Goal: Transaction & Acquisition: Purchase product/service

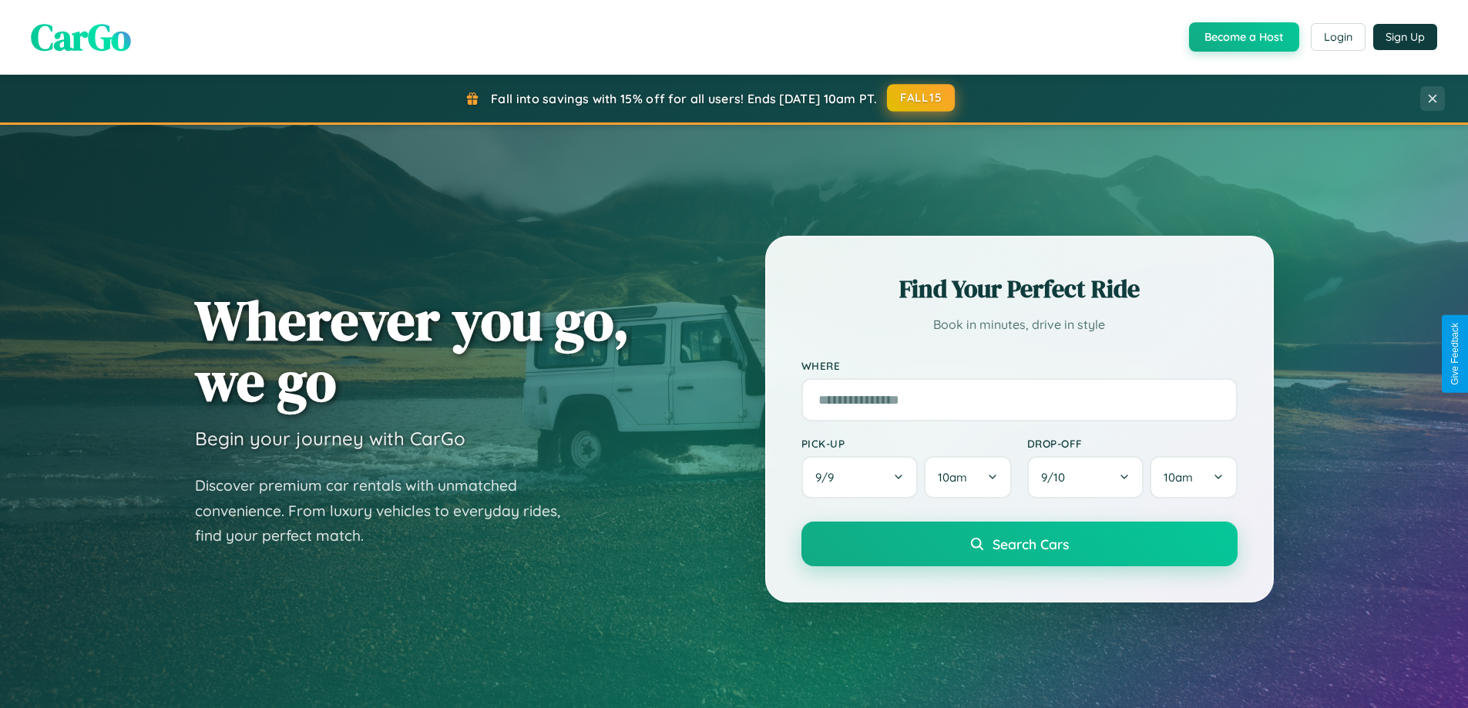
click at [922, 98] on button "FALL15" at bounding box center [921, 98] width 68 height 28
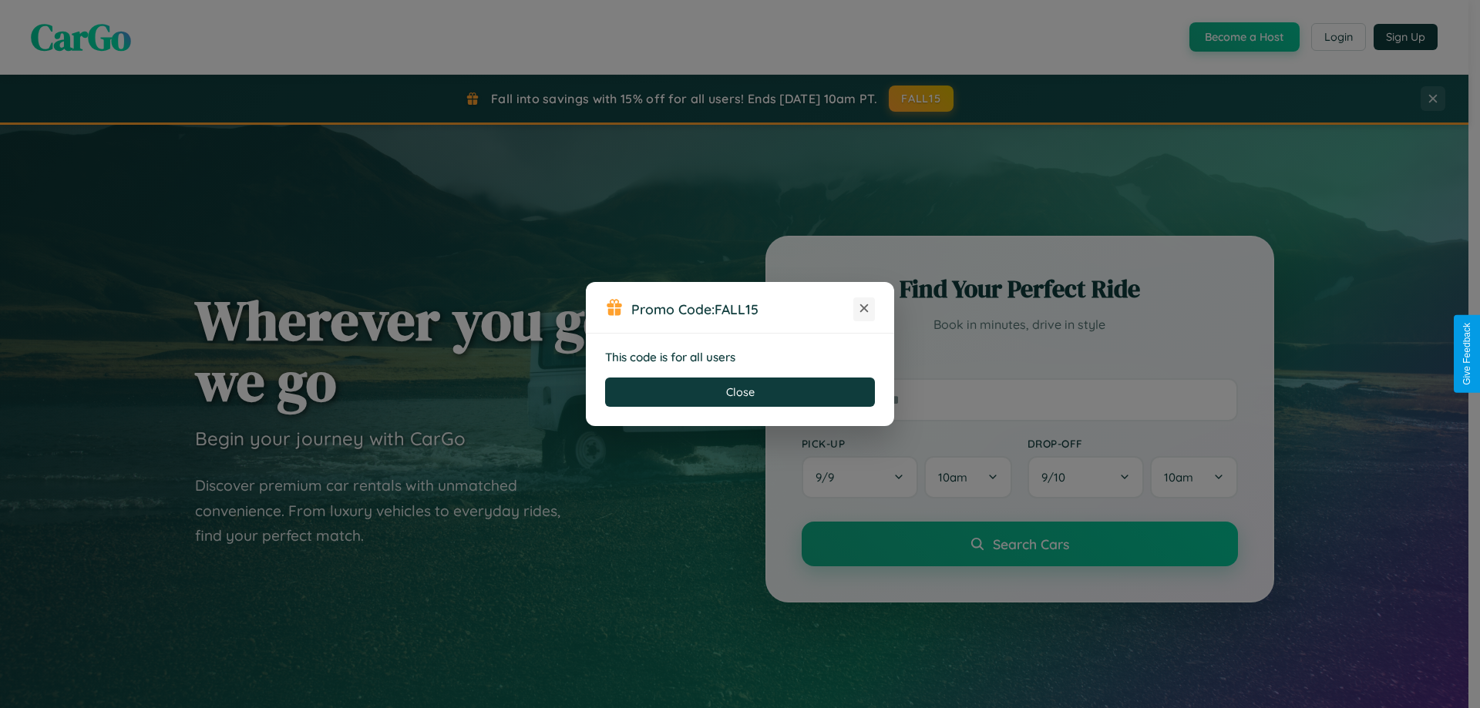
click at [864, 309] on icon at bounding box center [863, 308] width 15 height 15
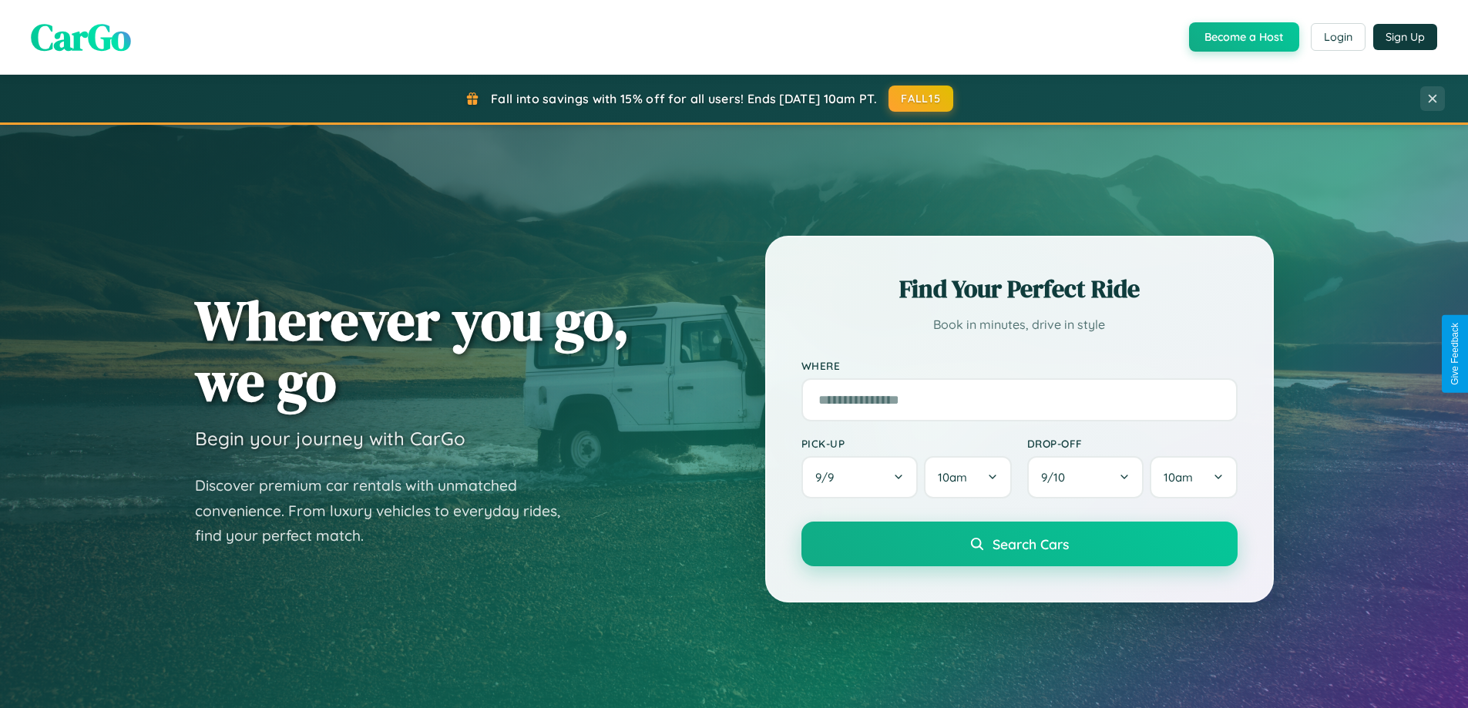
scroll to position [664, 0]
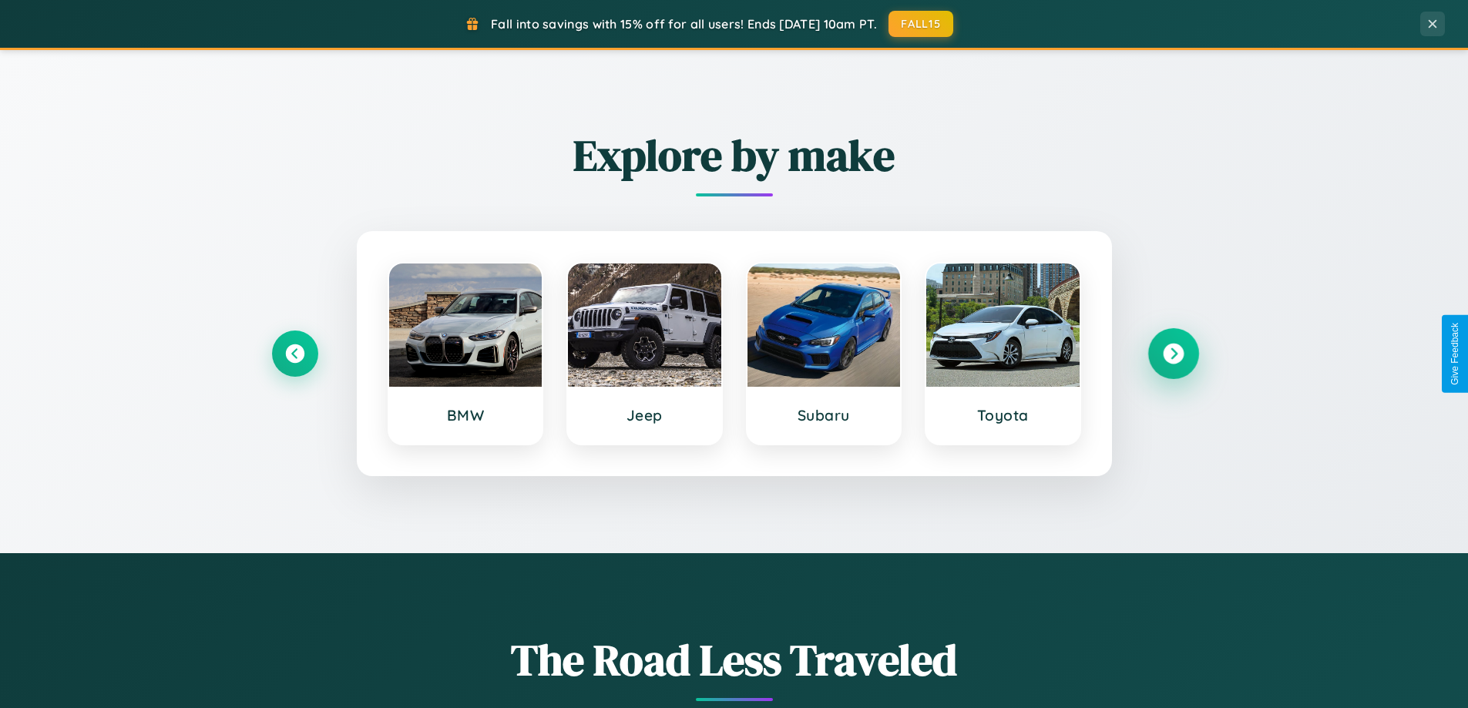
click at [1173, 354] on icon at bounding box center [1173, 354] width 21 height 21
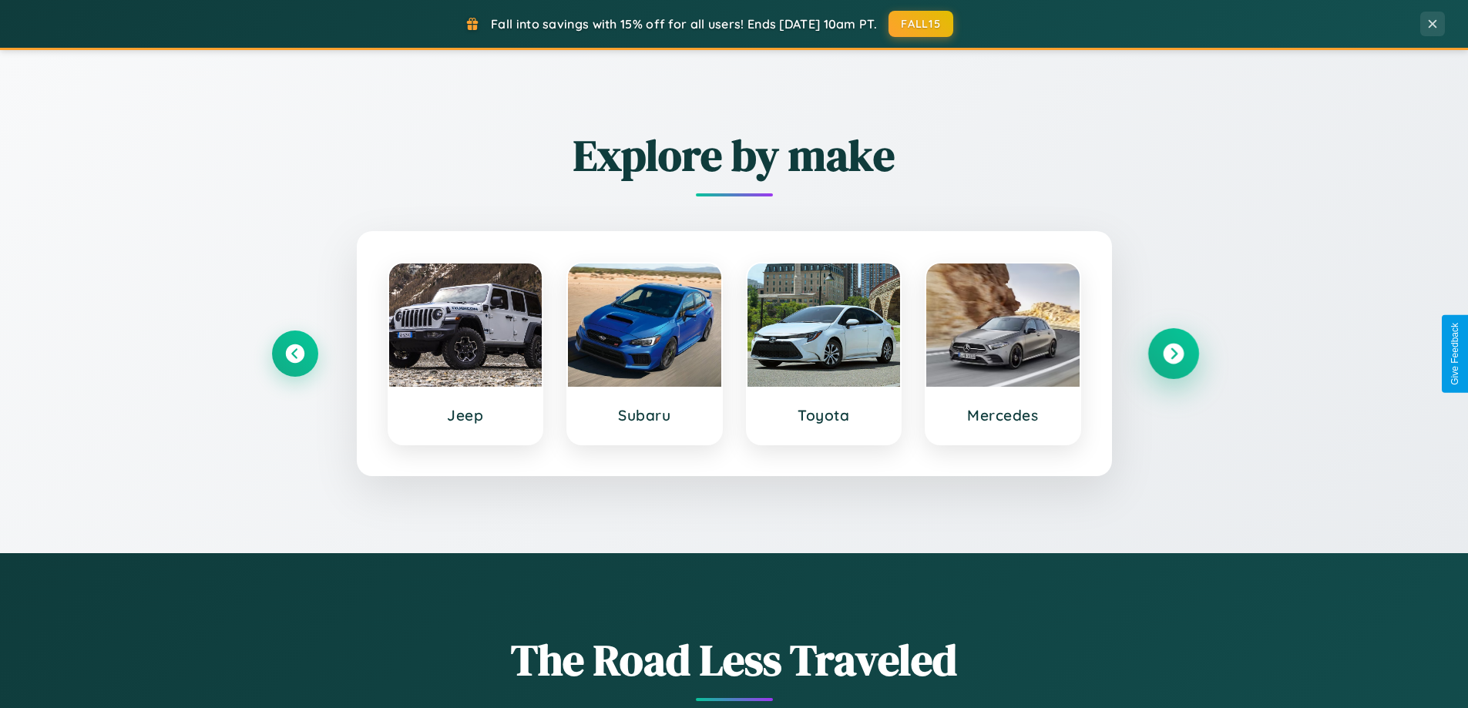
click at [1173, 354] on icon at bounding box center [1173, 354] width 21 height 21
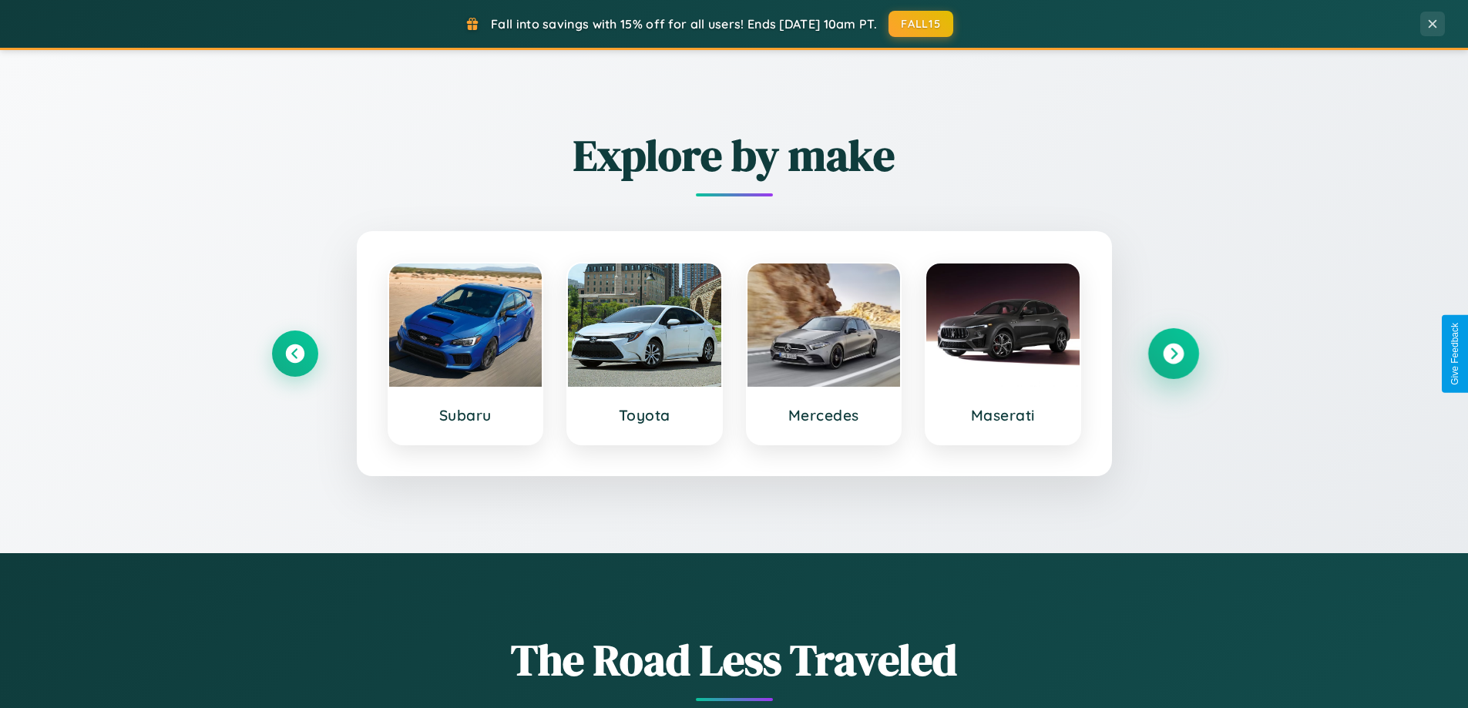
click at [1173, 354] on icon at bounding box center [1173, 354] width 21 height 21
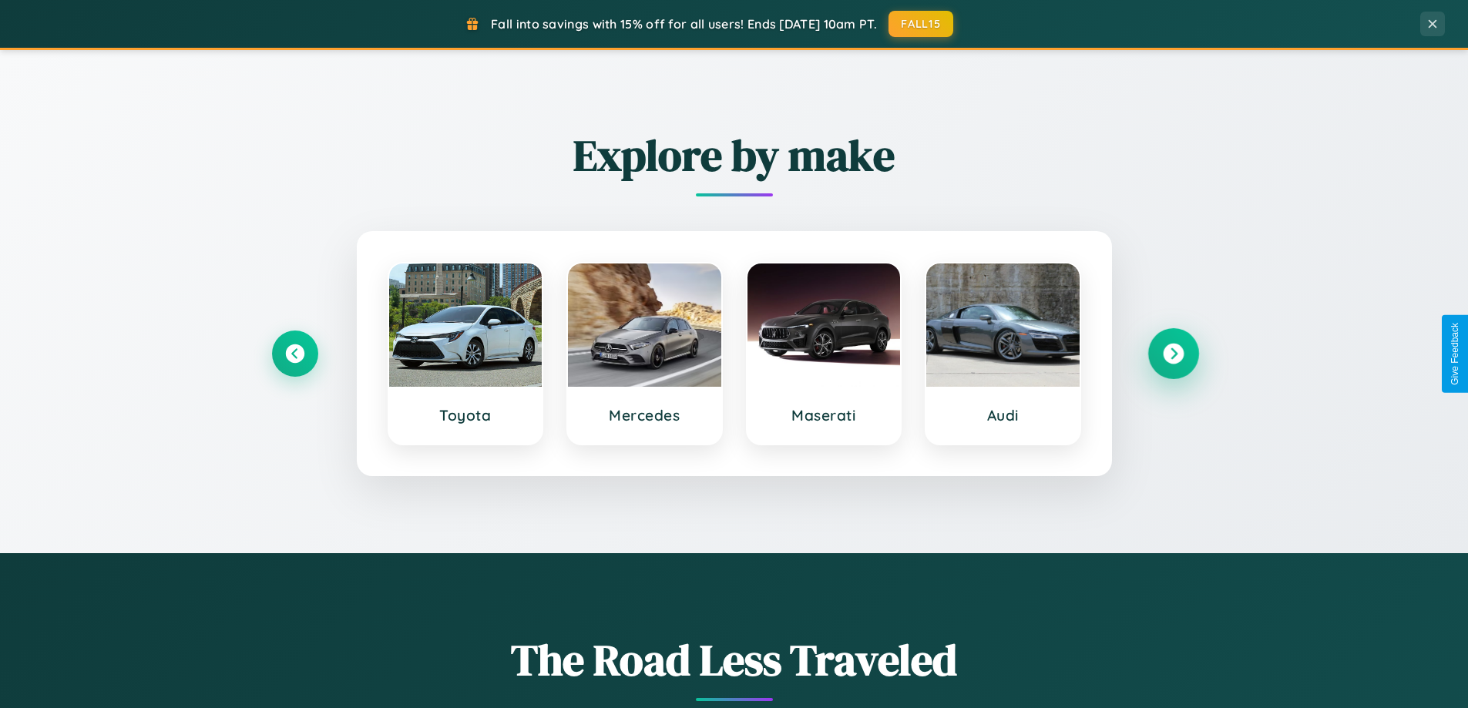
click at [1173, 354] on icon at bounding box center [1173, 354] width 21 height 21
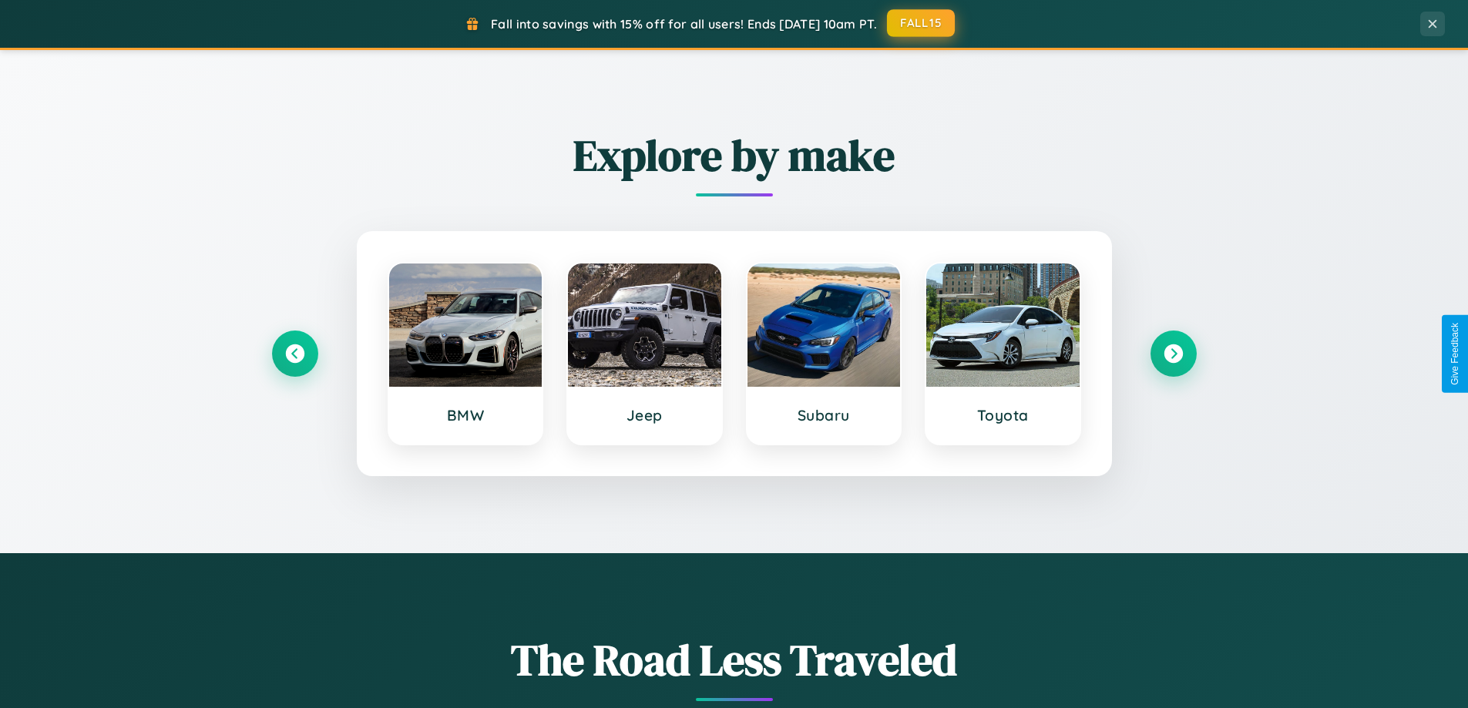
click at [922, 23] on button "FALL15" at bounding box center [921, 23] width 68 height 28
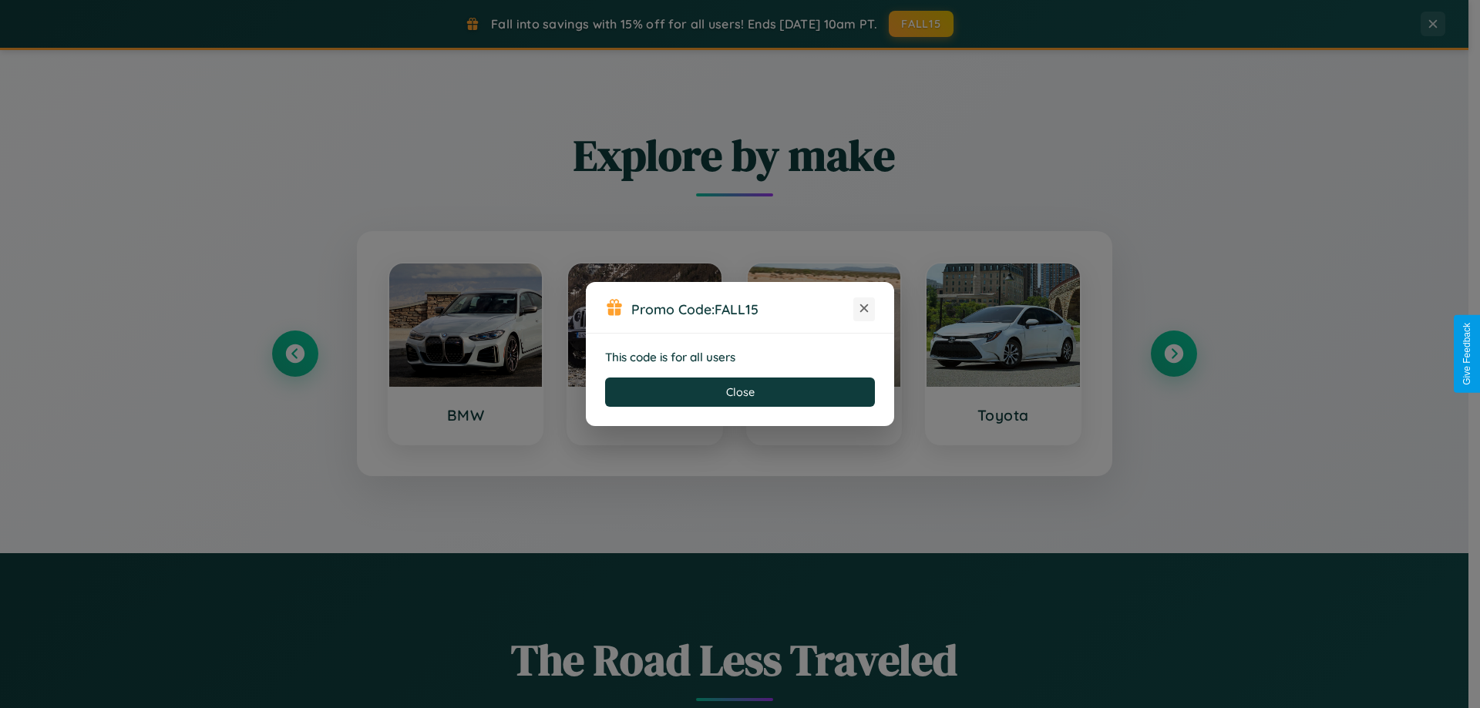
click at [864, 309] on icon at bounding box center [863, 308] width 15 height 15
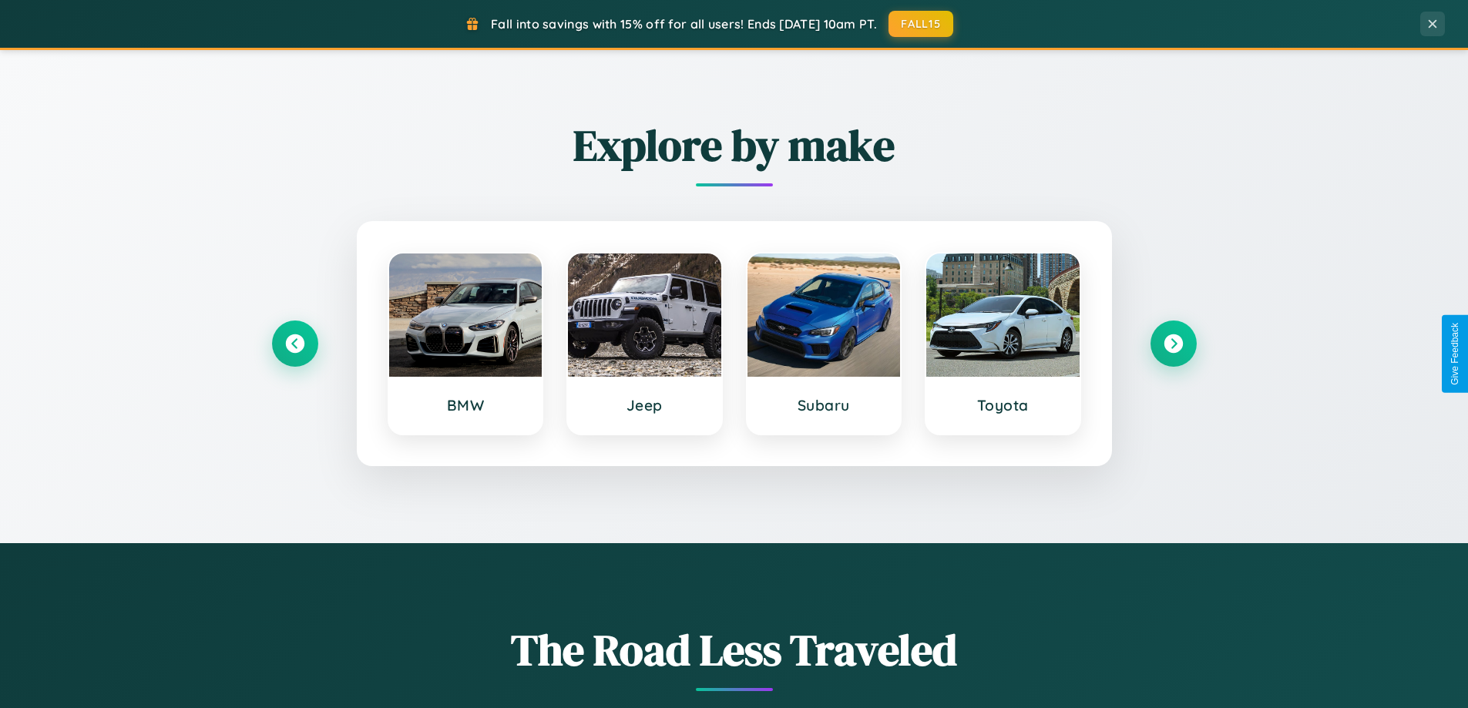
scroll to position [2966, 0]
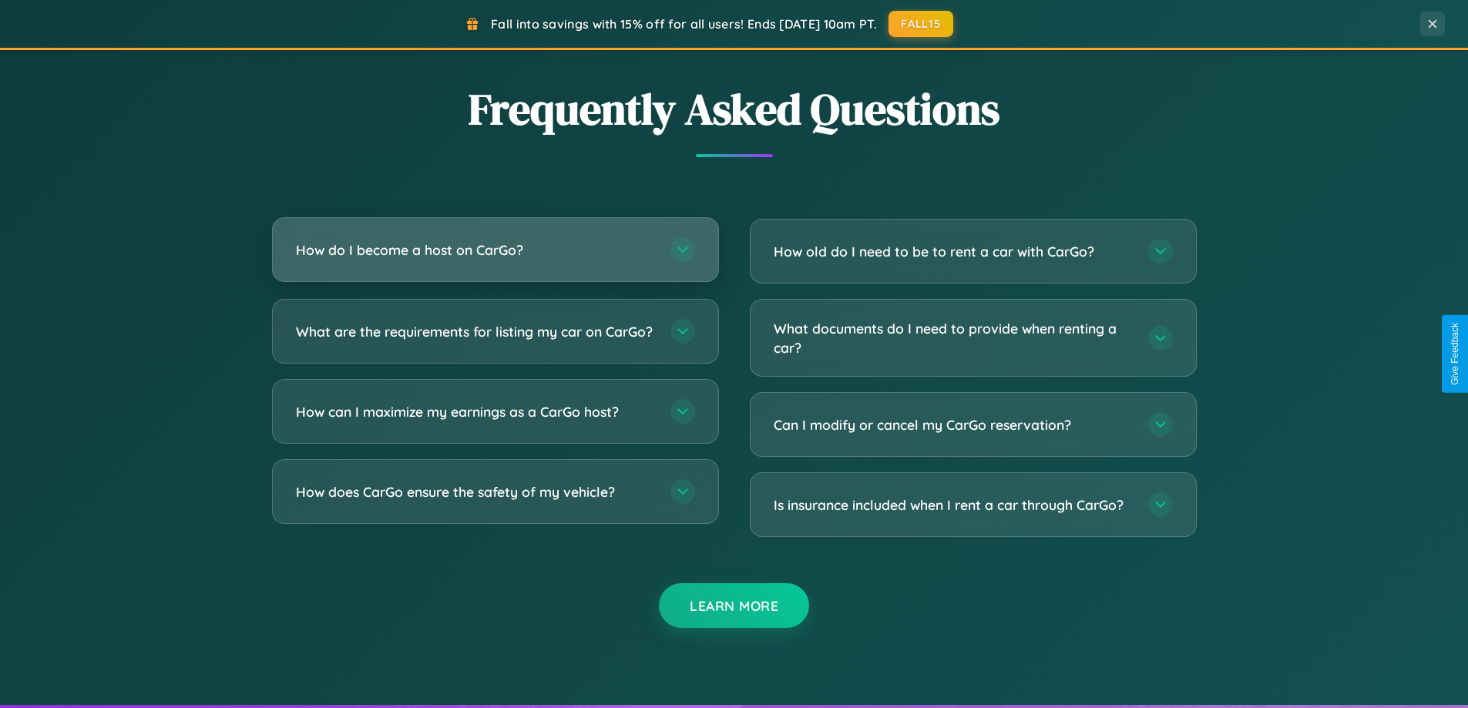
click at [495, 250] on h3 "How do I become a host on CarGo?" at bounding box center [475, 249] width 359 height 19
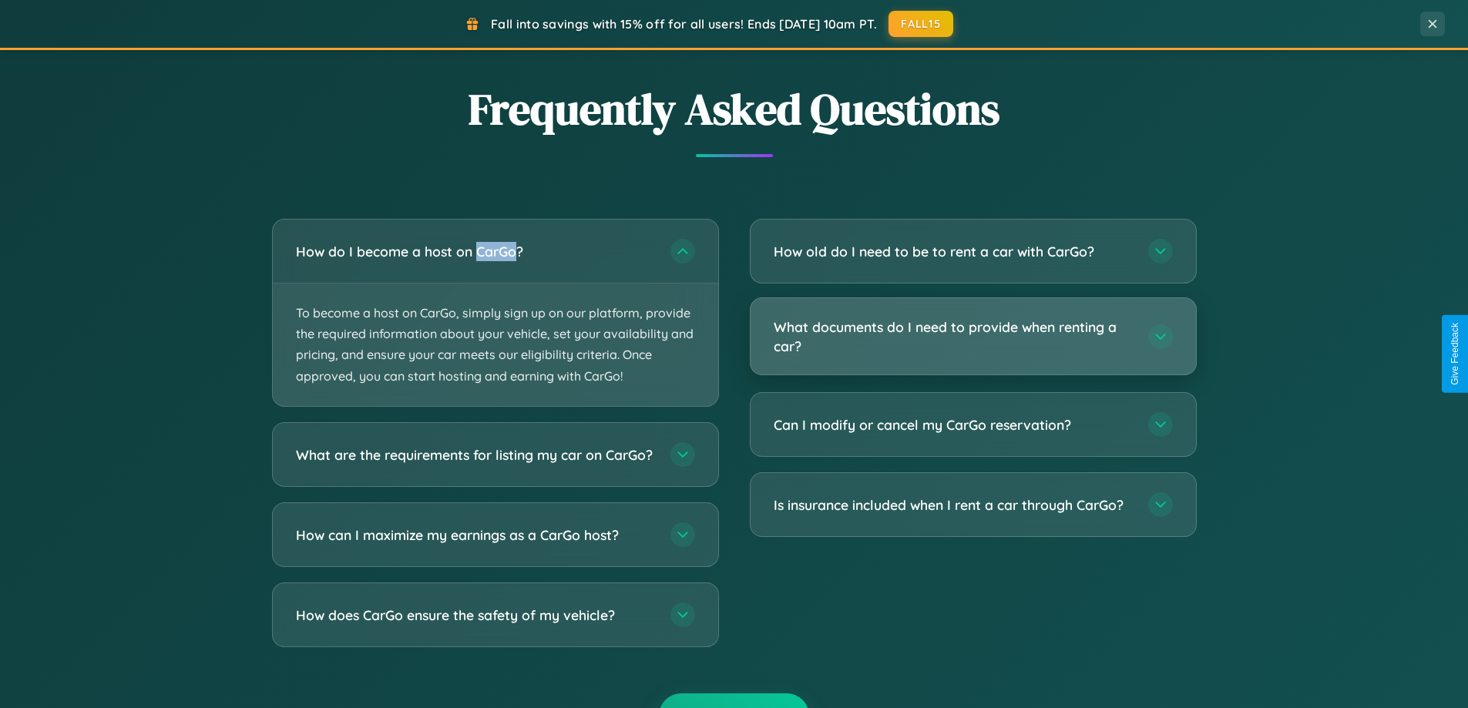
click at [973, 337] on h3 "What documents do I need to provide when renting a car?" at bounding box center [953, 337] width 359 height 38
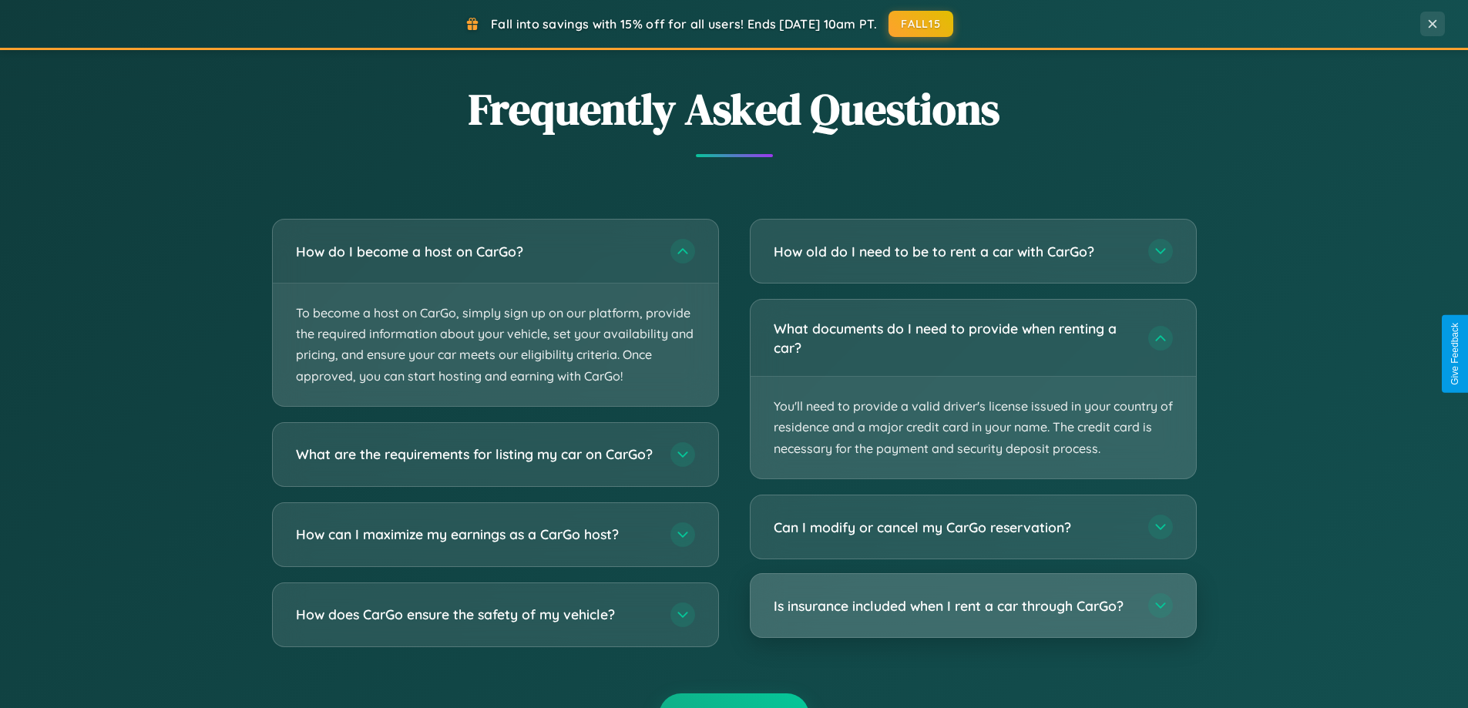
click at [973, 607] on h3 "Is insurance included when I rent a car through CarGo?" at bounding box center [953, 606] width 359 height 19
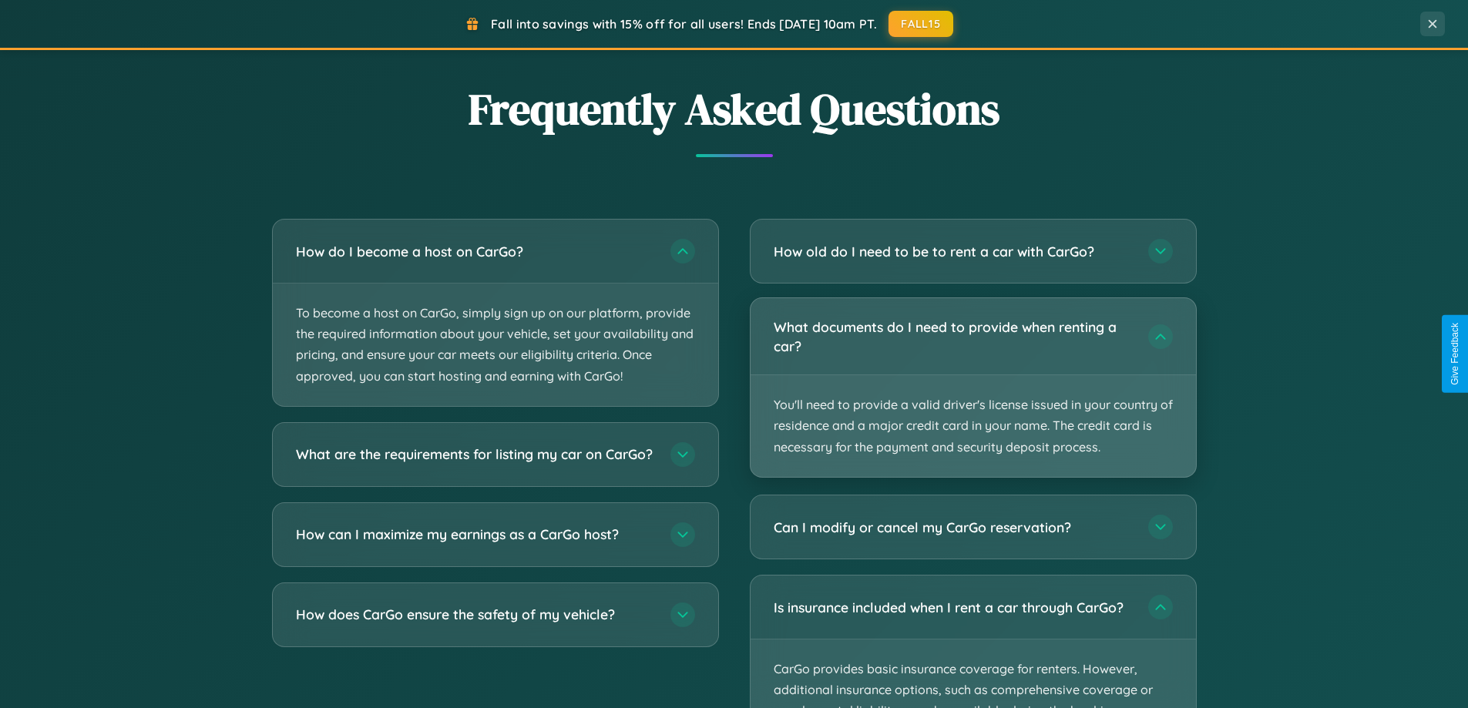
click at [973, 388] on p "You'll need to provide a valid driver's license issued in your country of resid…" at bounding box center [973, 426] width 445 height 102
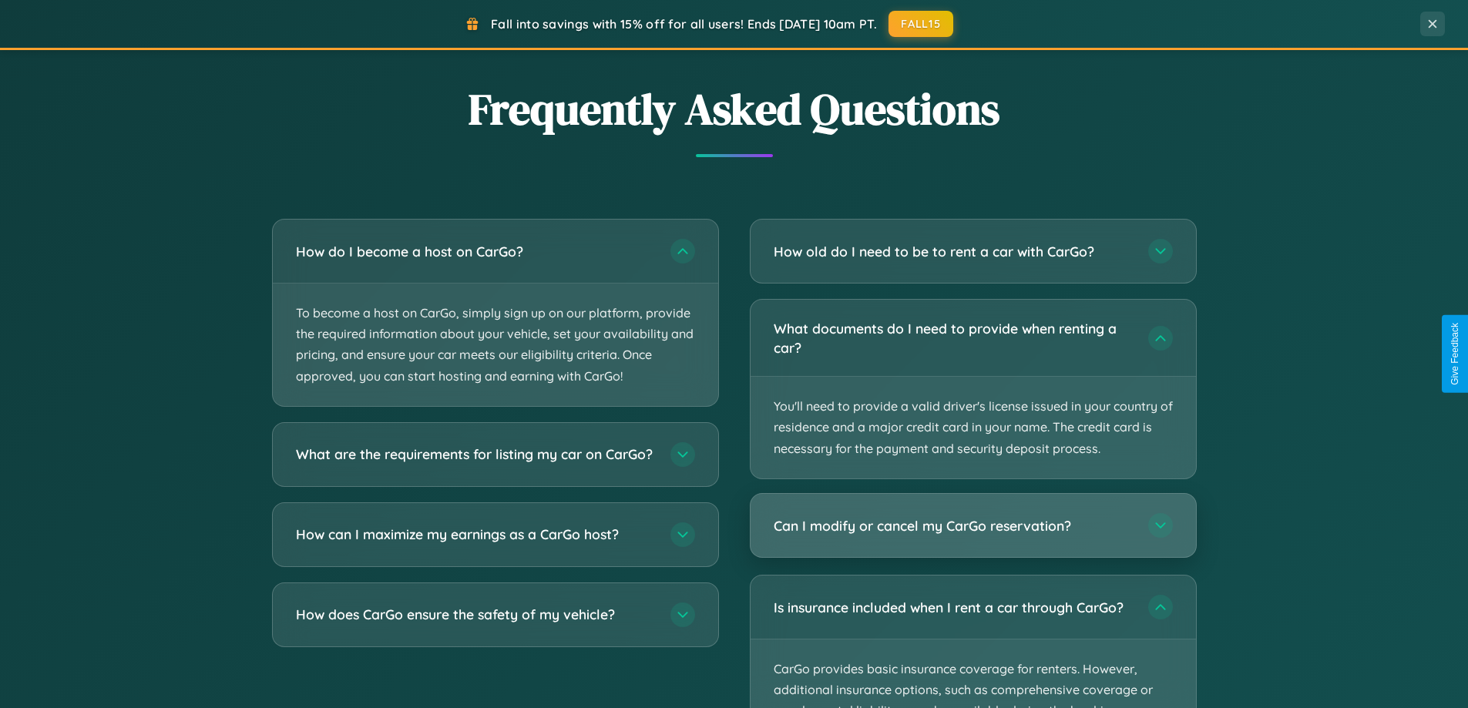
click at [973, 526] on h3 "Can I modify or cancel my CarGo reservation?" at bounding box center [953, 525] width 359 height 19
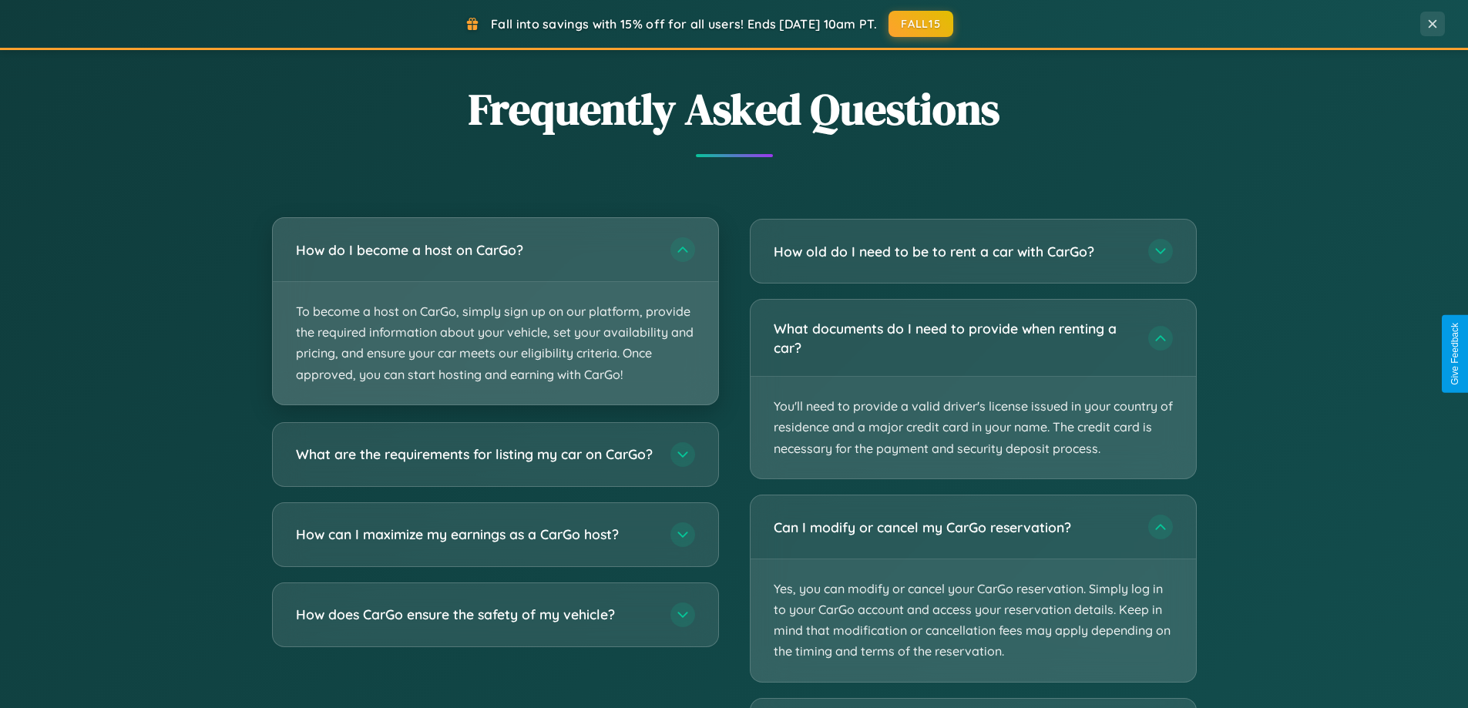
click at [495, 312] on p "To become a host on CarGo, simply sign up on our platform, provide the required…" at bounding box center [495, 343] width 445 height 123
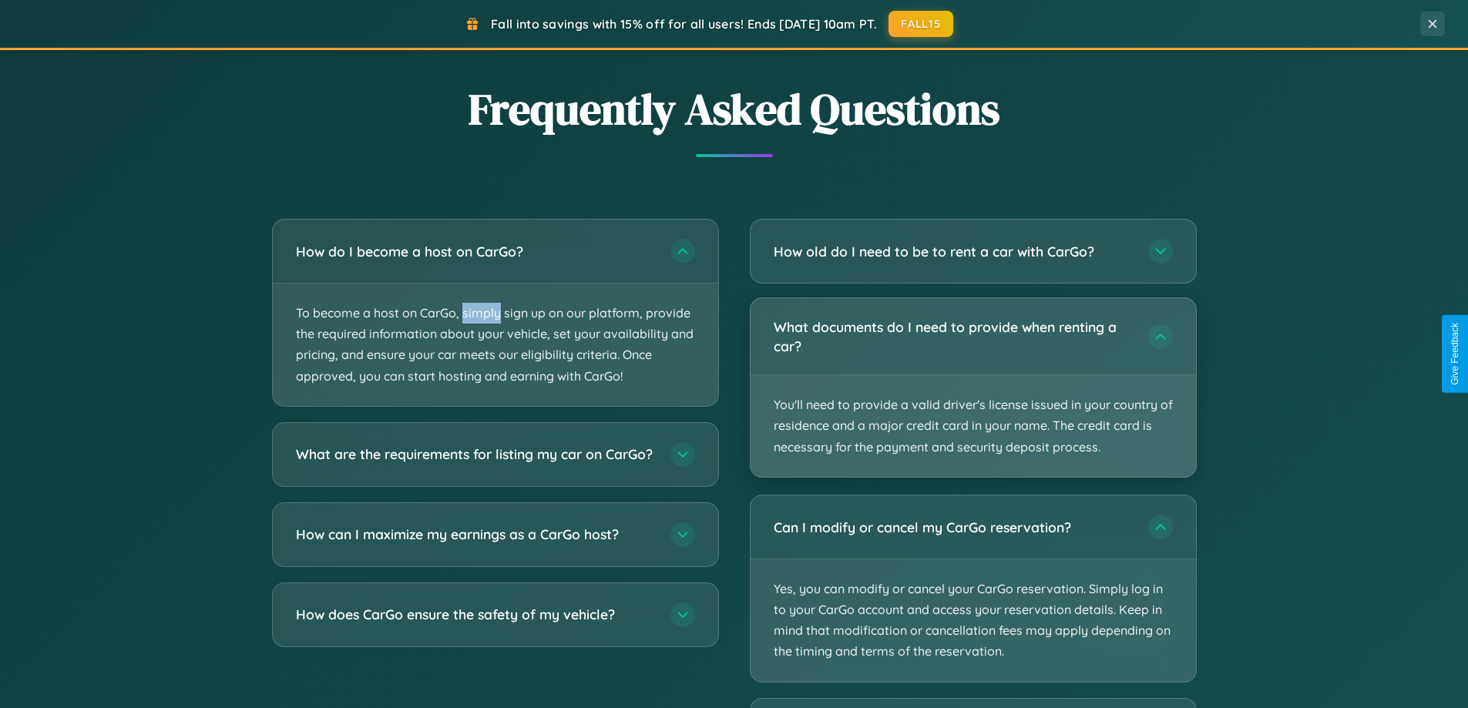
click at [973, 388] on p "You'll need to provide a valid driver's license issued in your country of resid…" at bounding box center [973, 426] width 445 height 102
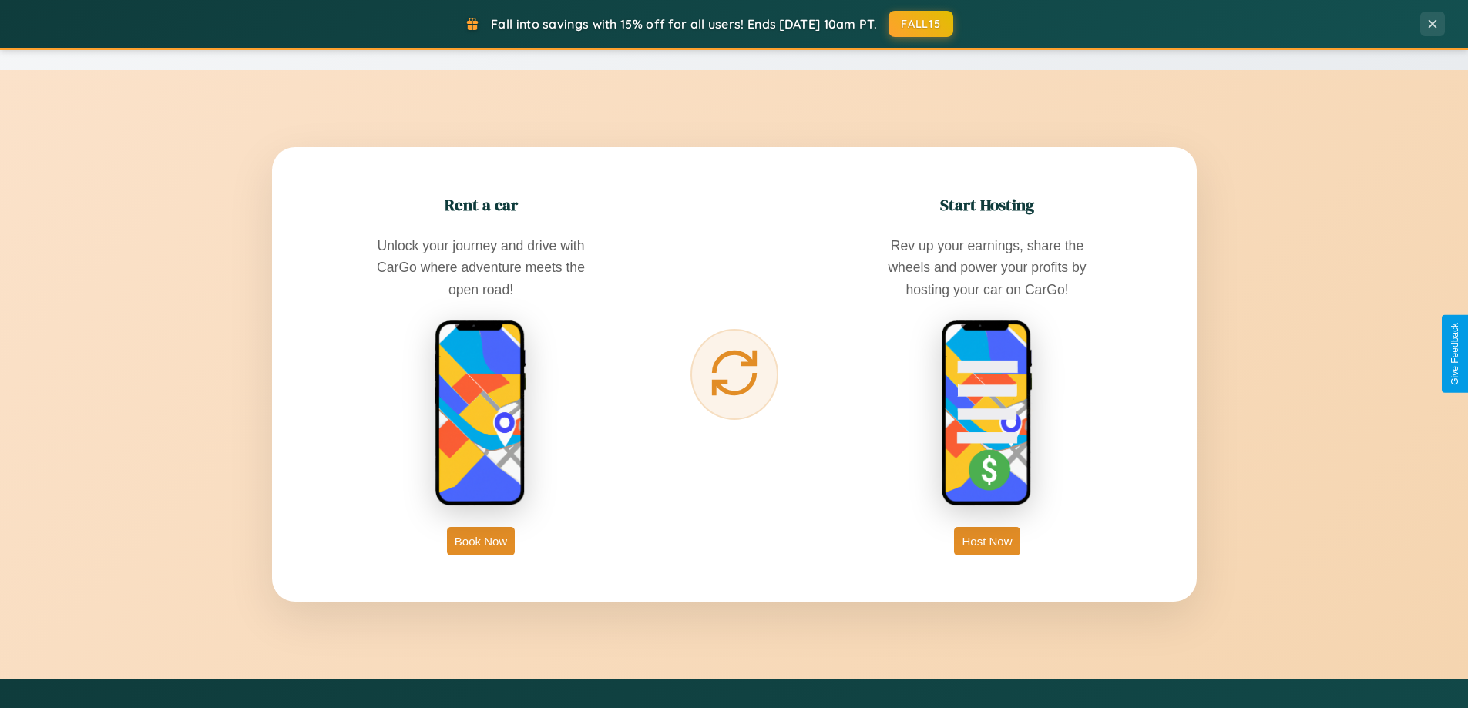
scroll to position [45, 0]
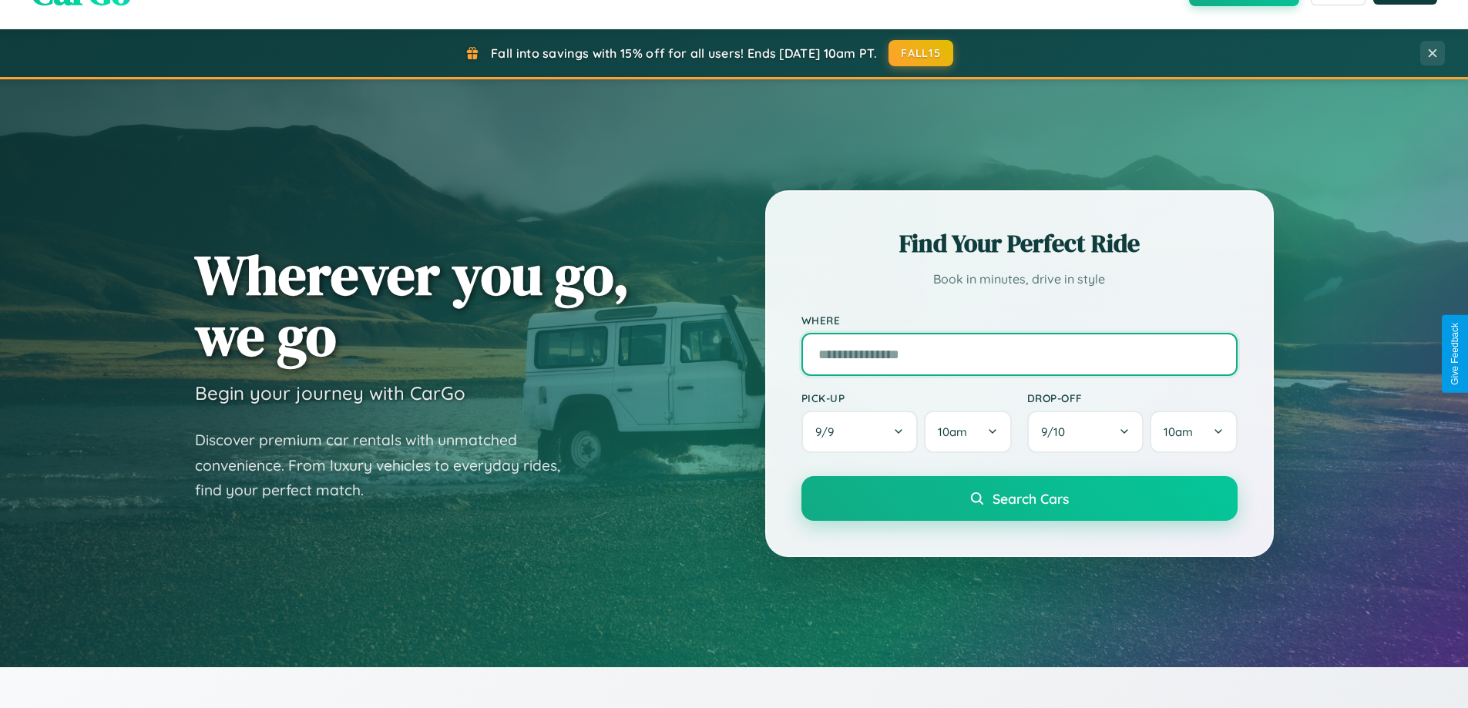
click at [1019, 354] on input "text" at bounding box center [1020, 354] width 436 height 43
type input "**********"
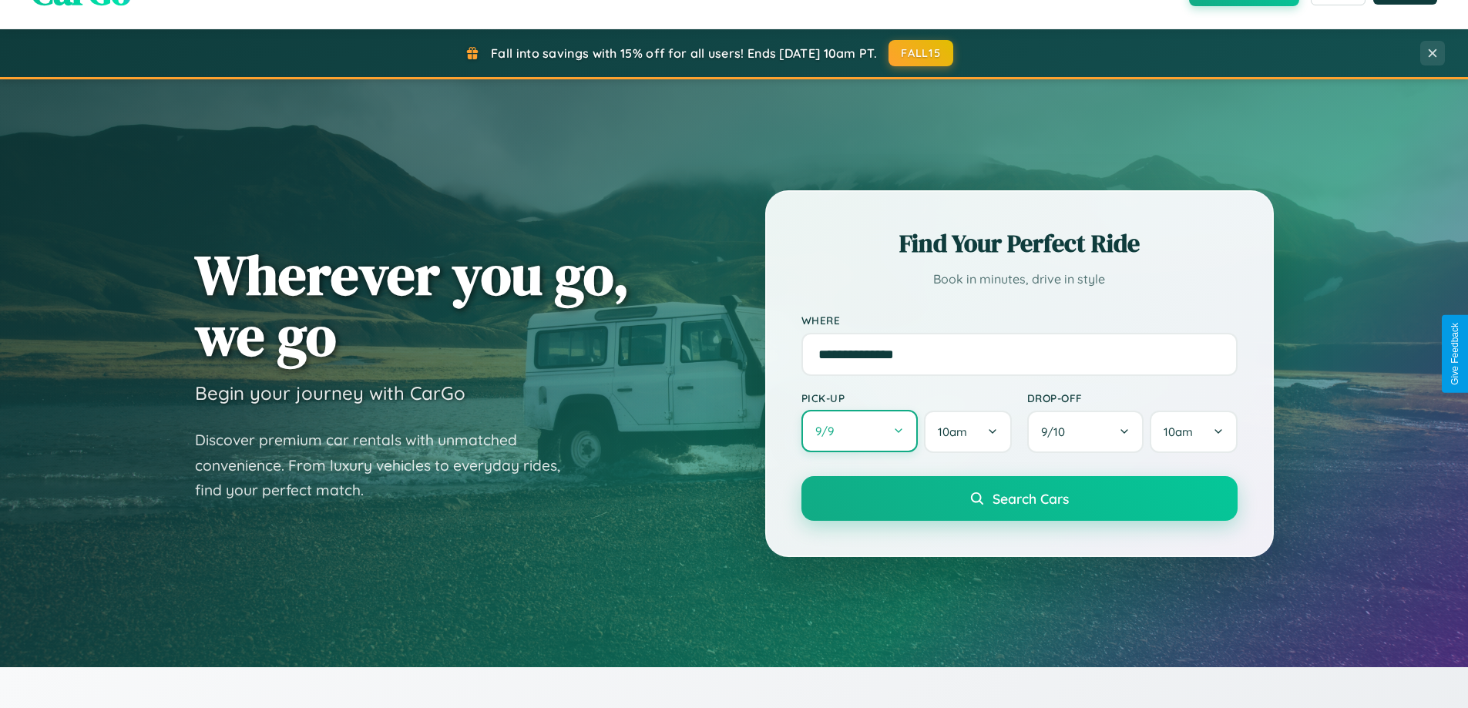
click at [859, 432] on button "9 / 9" at bounding box center [860, 431] width 117 height 42
select select "*"
select select "****"
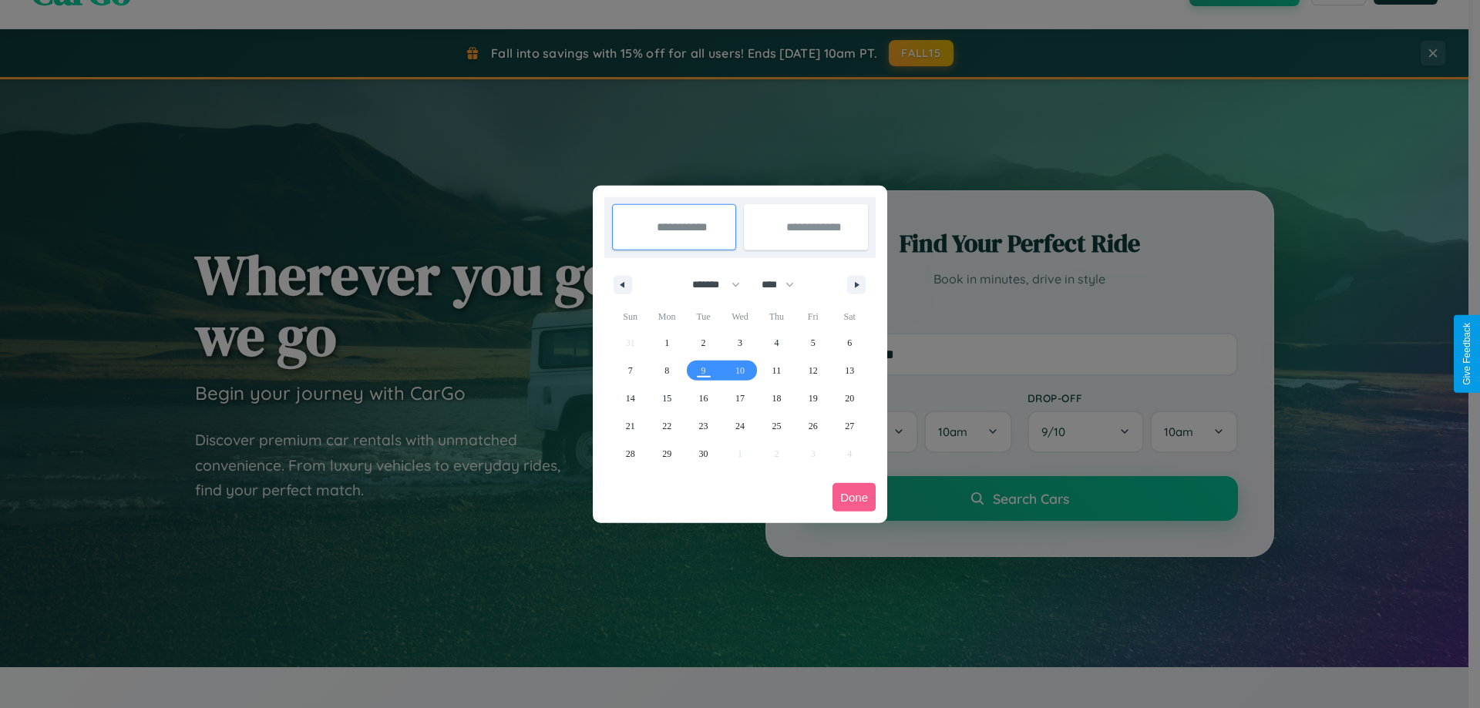
click at [709, 284] on select "******* ******** ***** ***** *** **** **** ****** ********* ******* ******** **…" at bounding box center [714, 284] width 66 height 25
click at [776, 425] on span "25" at bounding box center [775, 426] width 9 height 28
type input "**********"
click at [849, 425] on span "27" at bounding box center [849, 426] width 9 height 28
type input "**********"
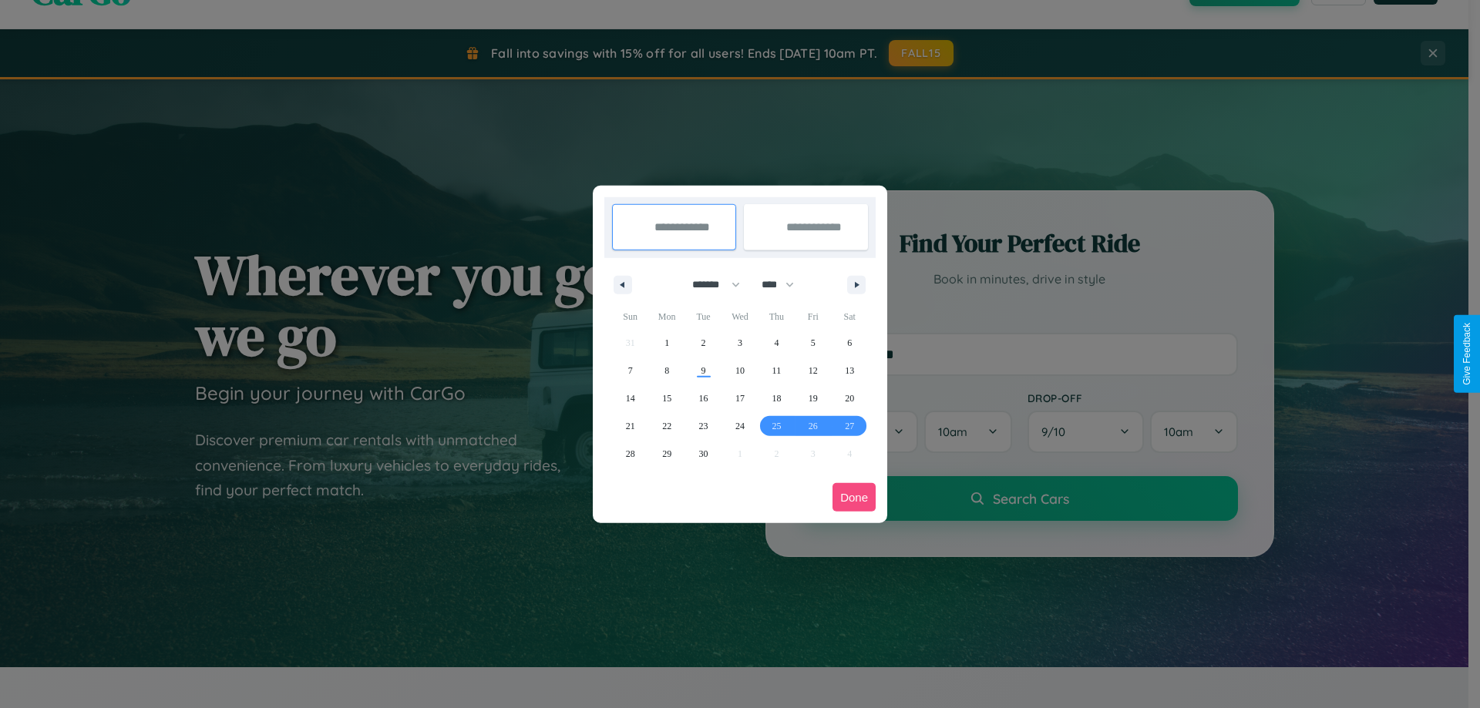
click at [854, 497] on button "Done" at bounding box center [853, 497] width 43 height 29
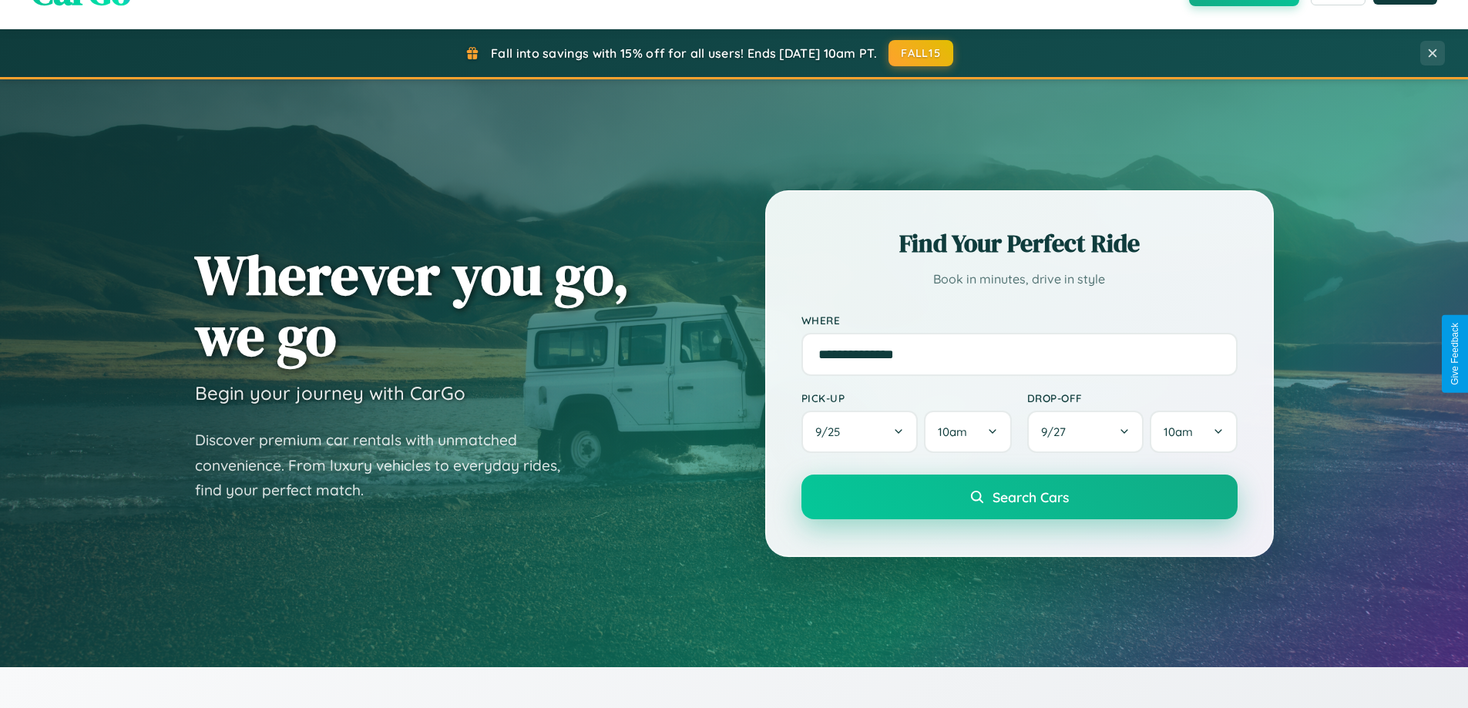
click at [1019, 497] on span "Search Cars" at bounding box center [1031, 497] width 76 height 17
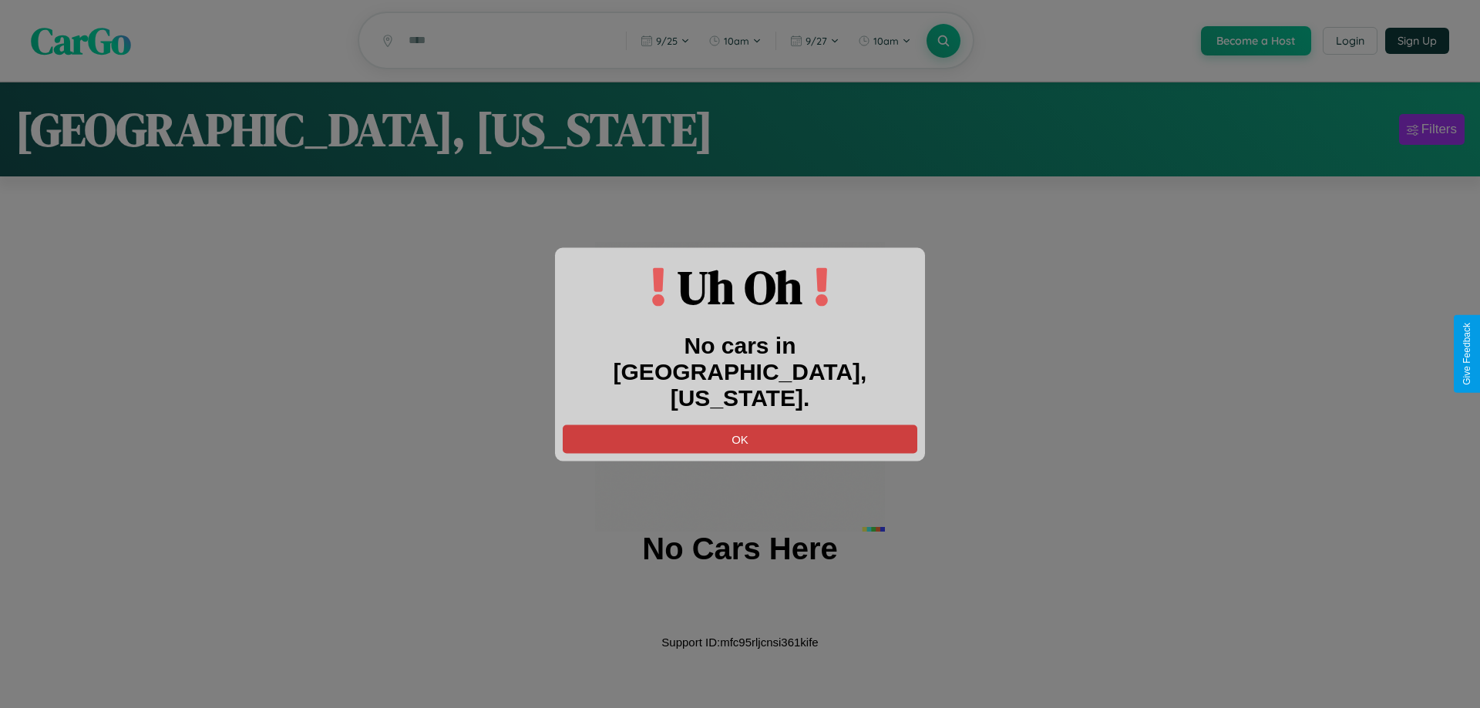
click at [740, 425] on button "OK" at bounding box center [740, 439] width 355 height 29
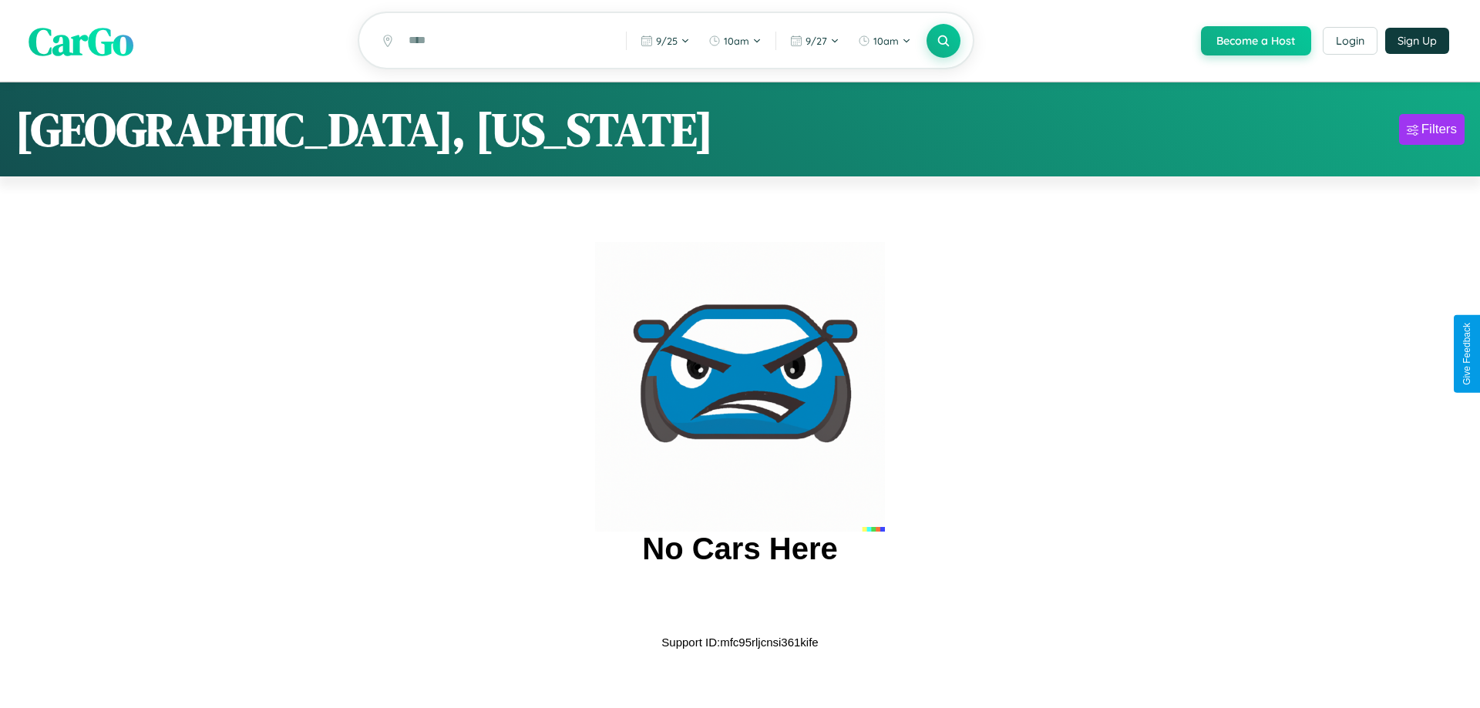
click at [81, 42] on span "CarGo" at bounding box center [81, 40] width 105 height 53
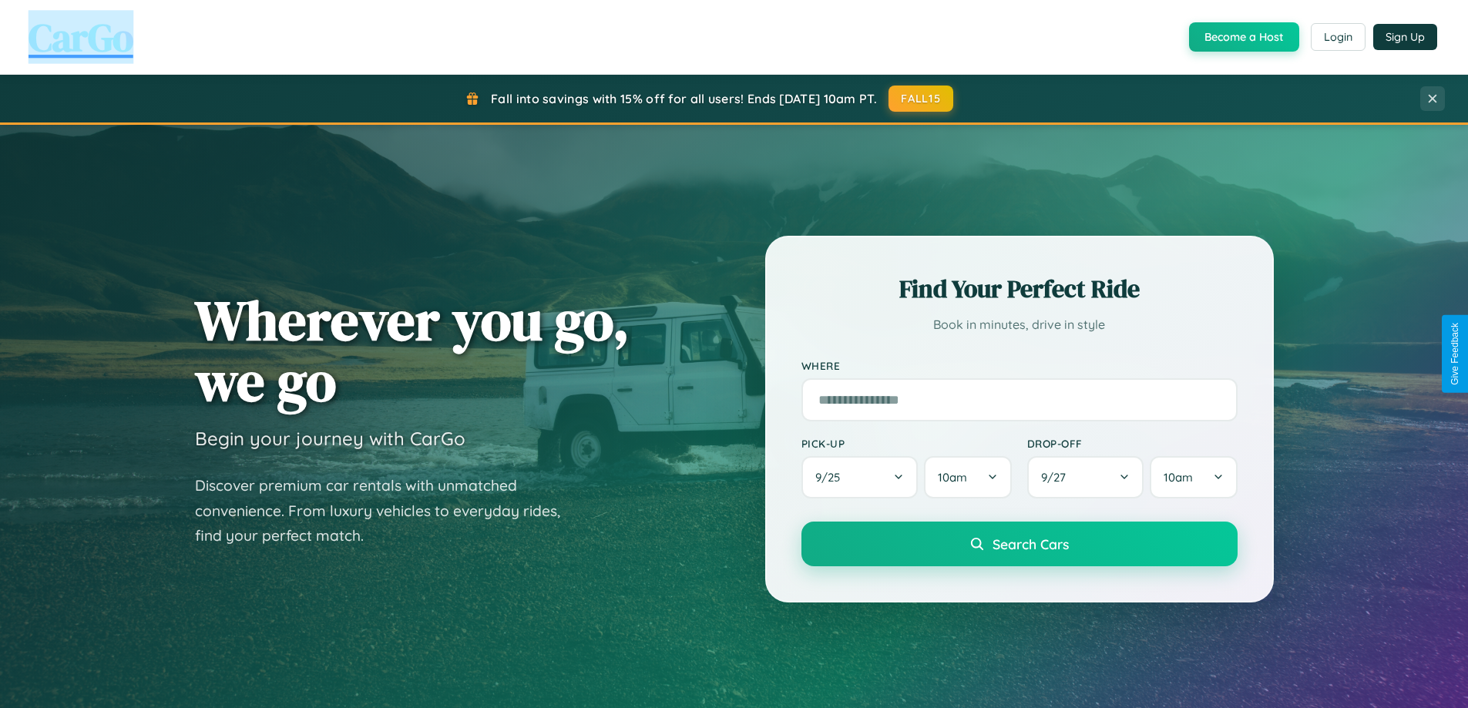
scroll to position [2476, 0]
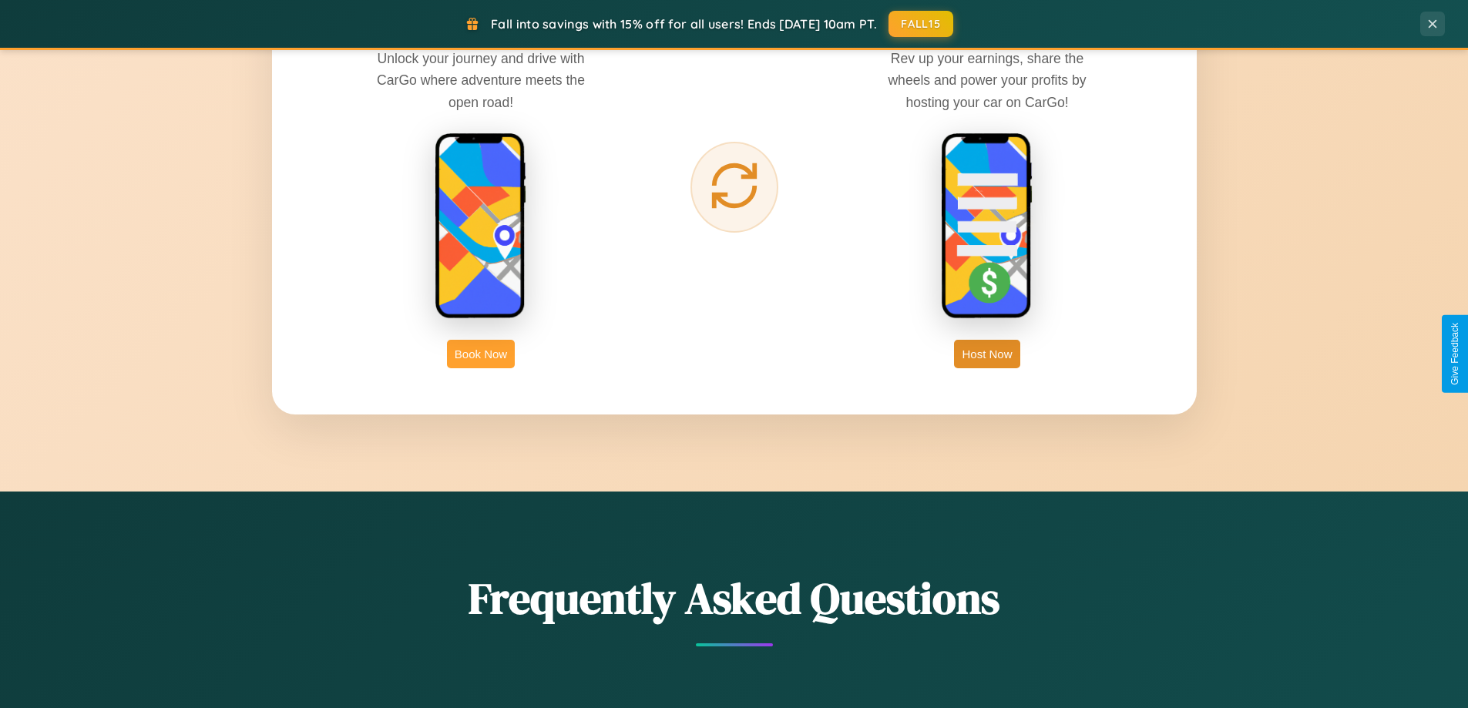
click at [481, 354] on button "Book Now" at bounding box center [481, 354] width 68 height 29
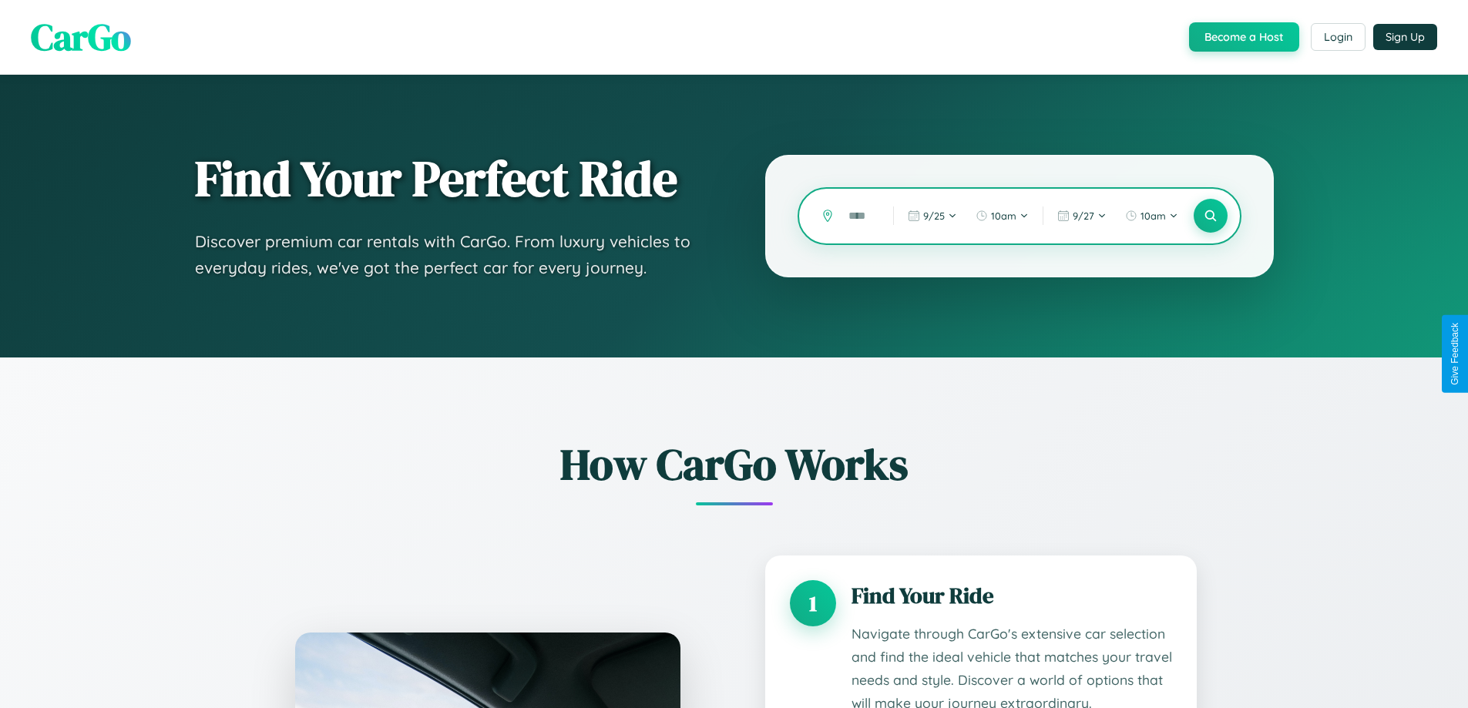
click at [859, 216] on input "text" at bounding box center [859, 216] width 37 height 27
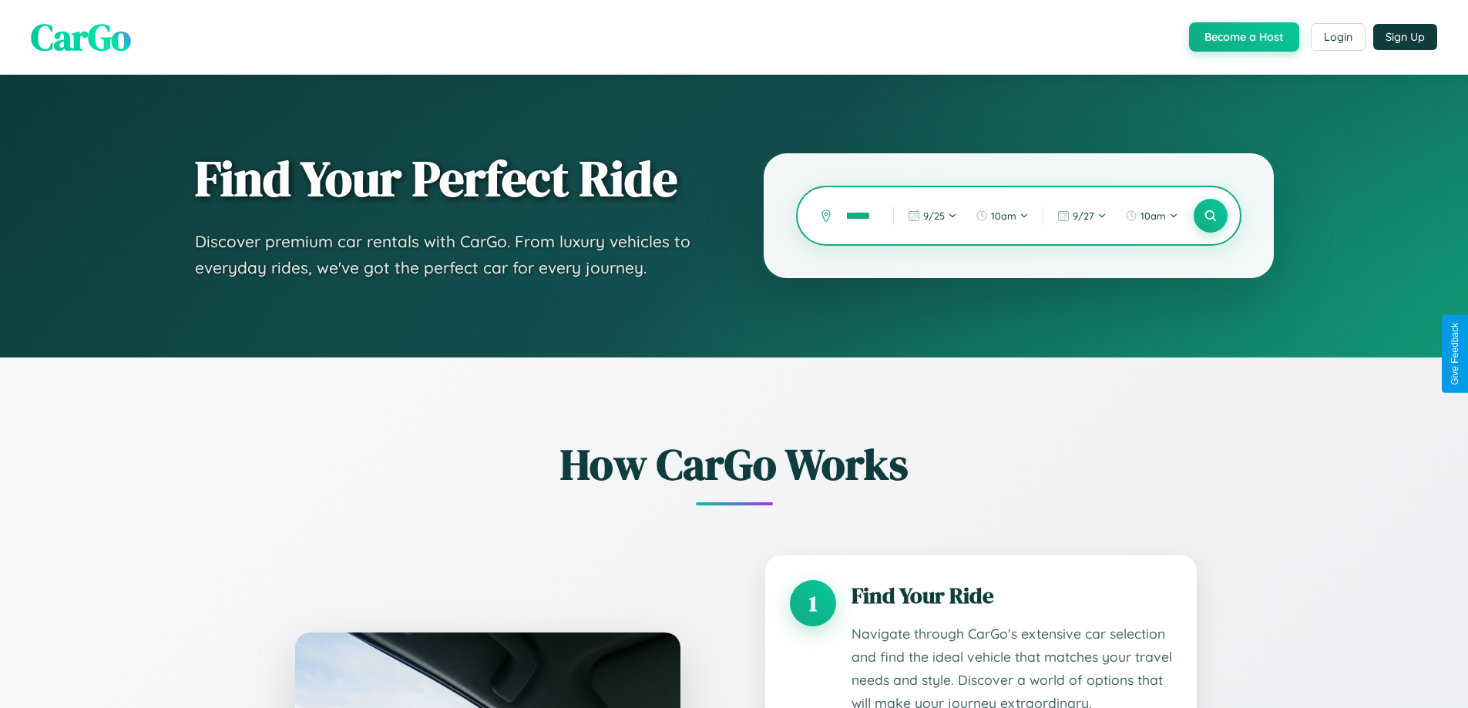
scroll to position [0, 13]
type input "******"
click at [1210, 216] on icon at bounding box center [1210, 216] width 15 height 15
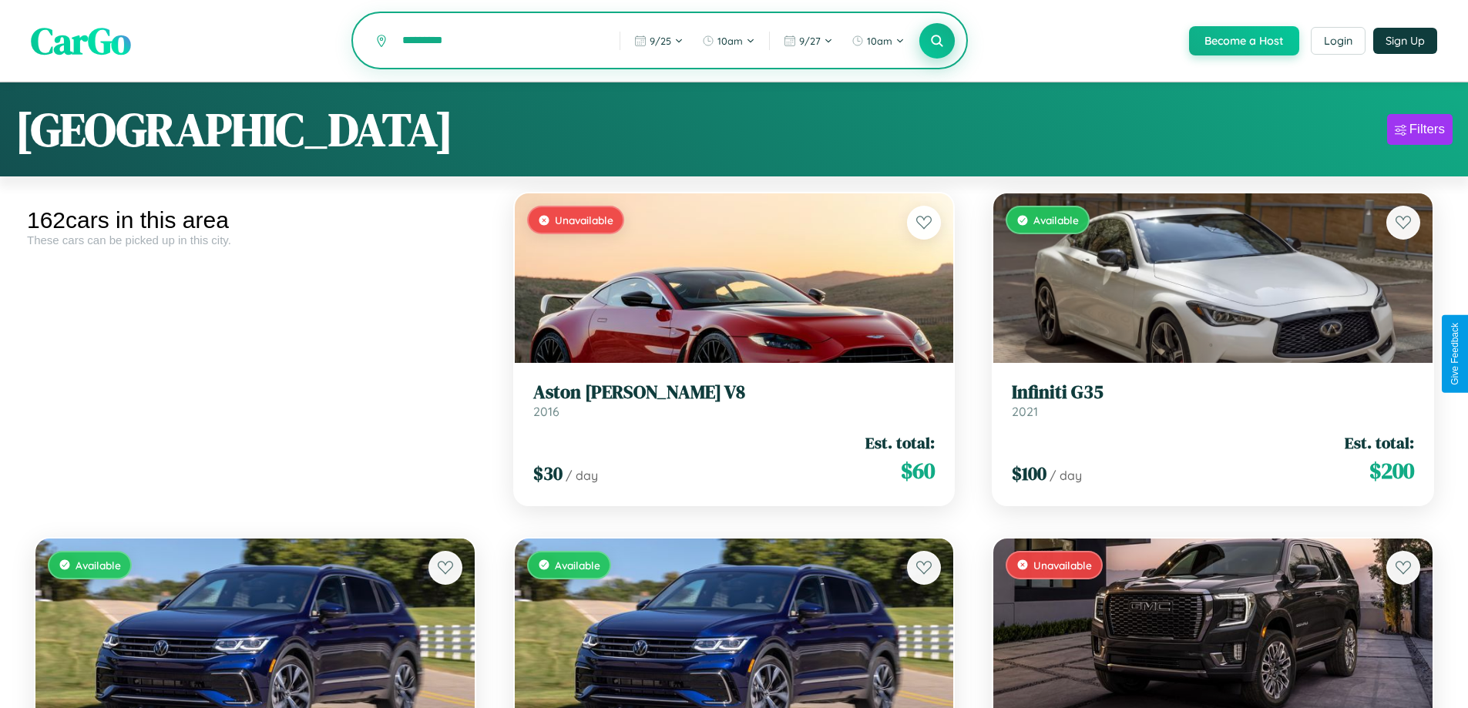
type input "*********"
click at [936, 42] on icon at bounding box center [937, 40] width 15 height 15
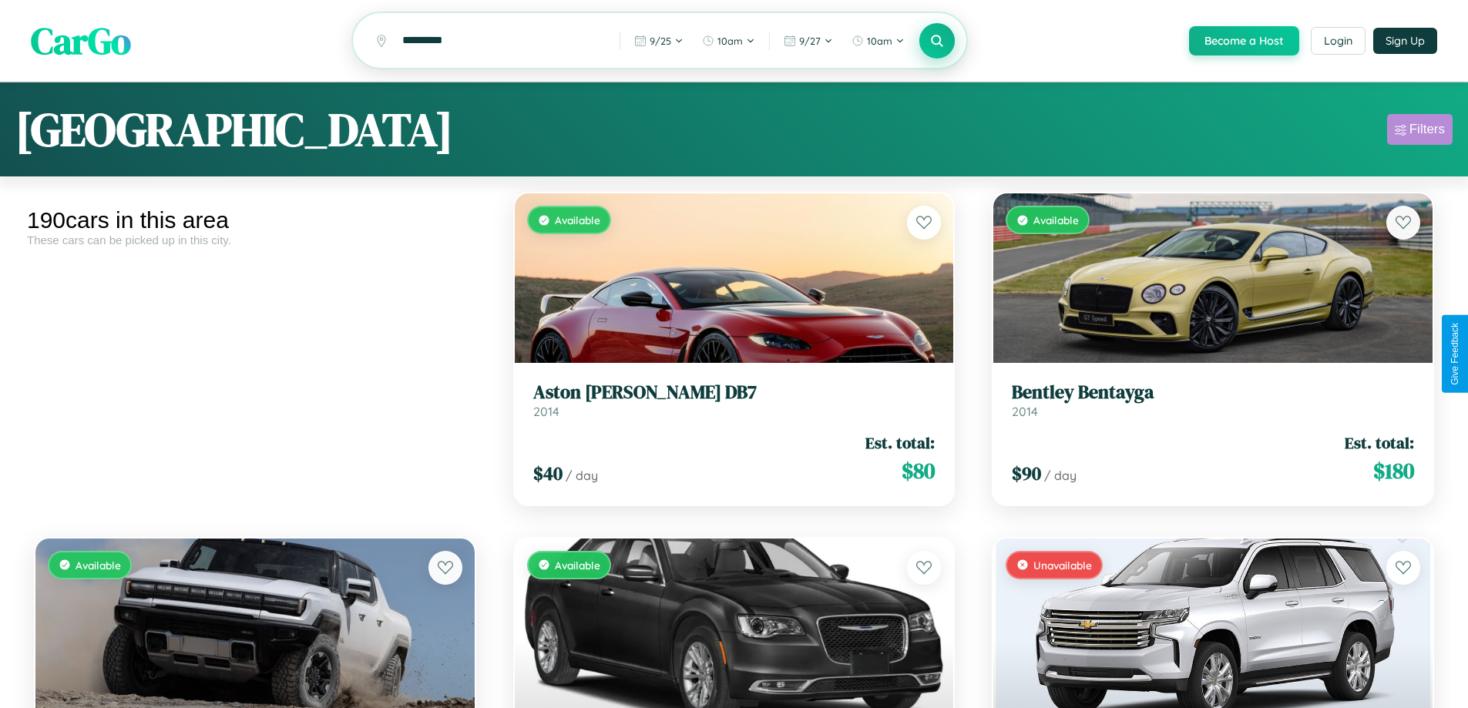
click at [1420, 132] on div "Filters" at bounding box center [1427, 129] width 35 height 15
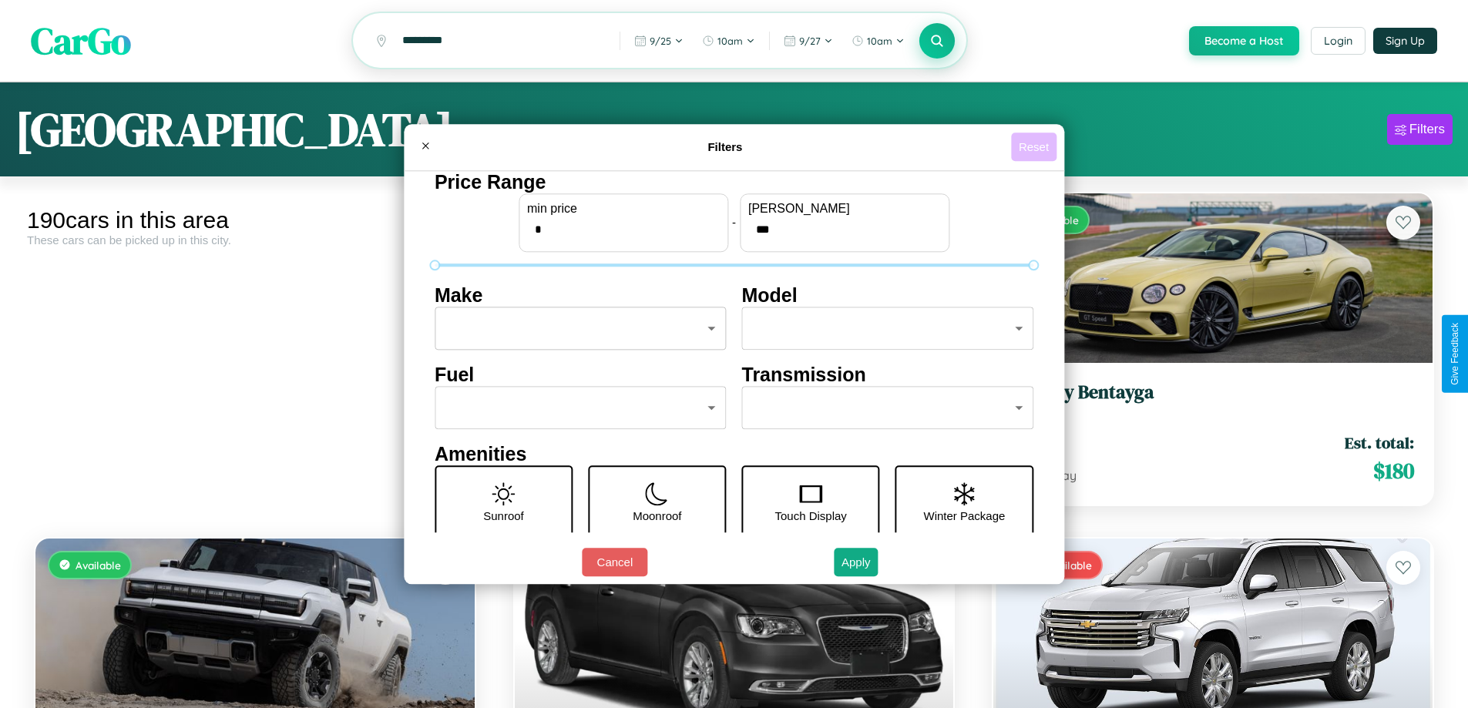
click at [1036, 146] on button "Reset" at bounding box center [1033, 147] width 45 height 29
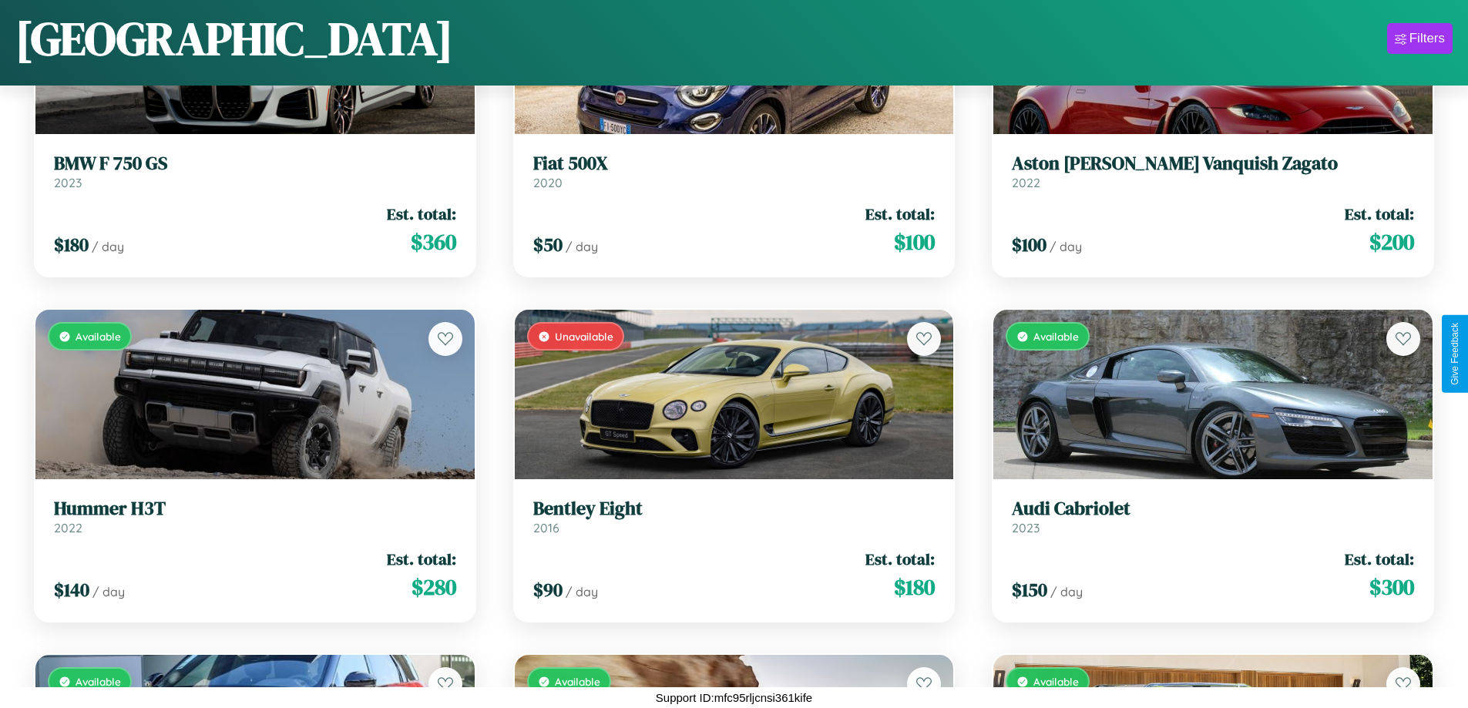
scroll to position [18164, 0]
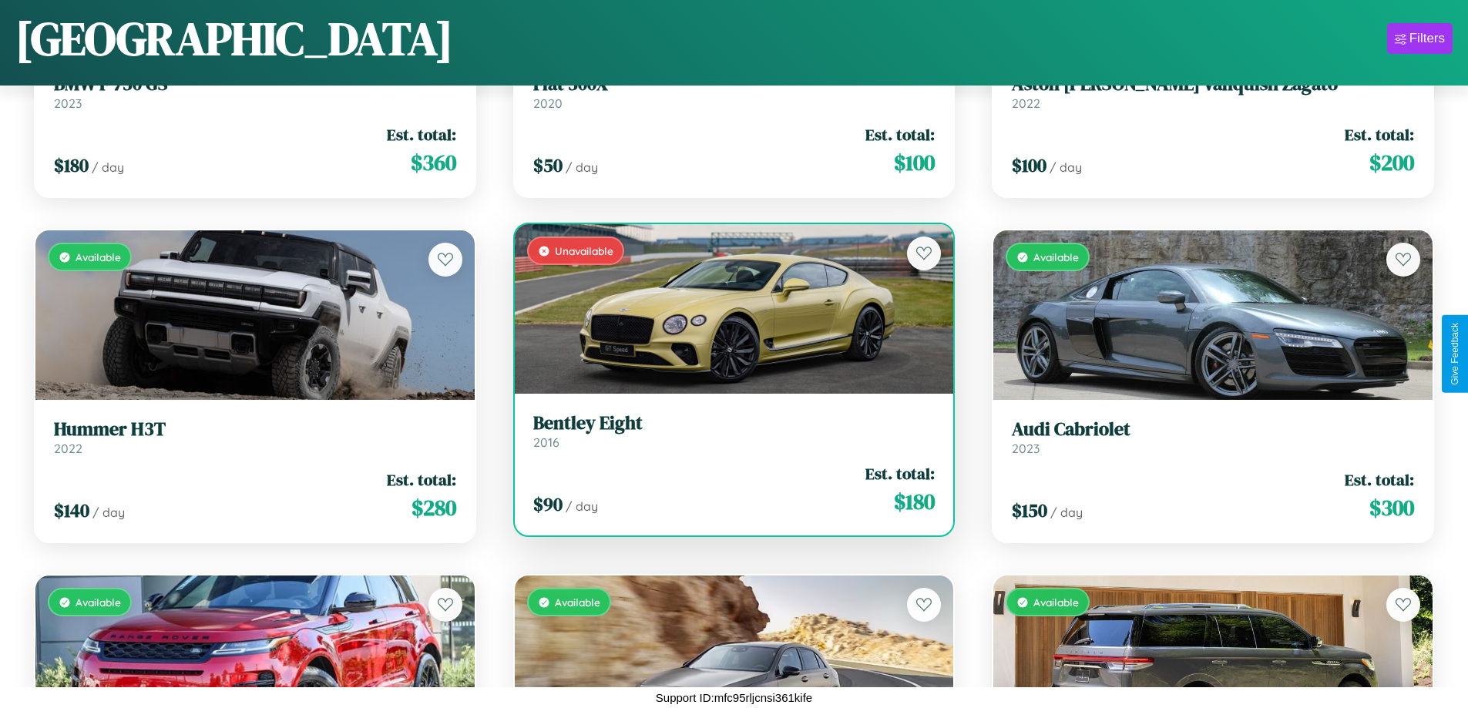
click at [728, 434] on h3 "Bentley Eight" at bounding box center [734, 423] width 402 height 22
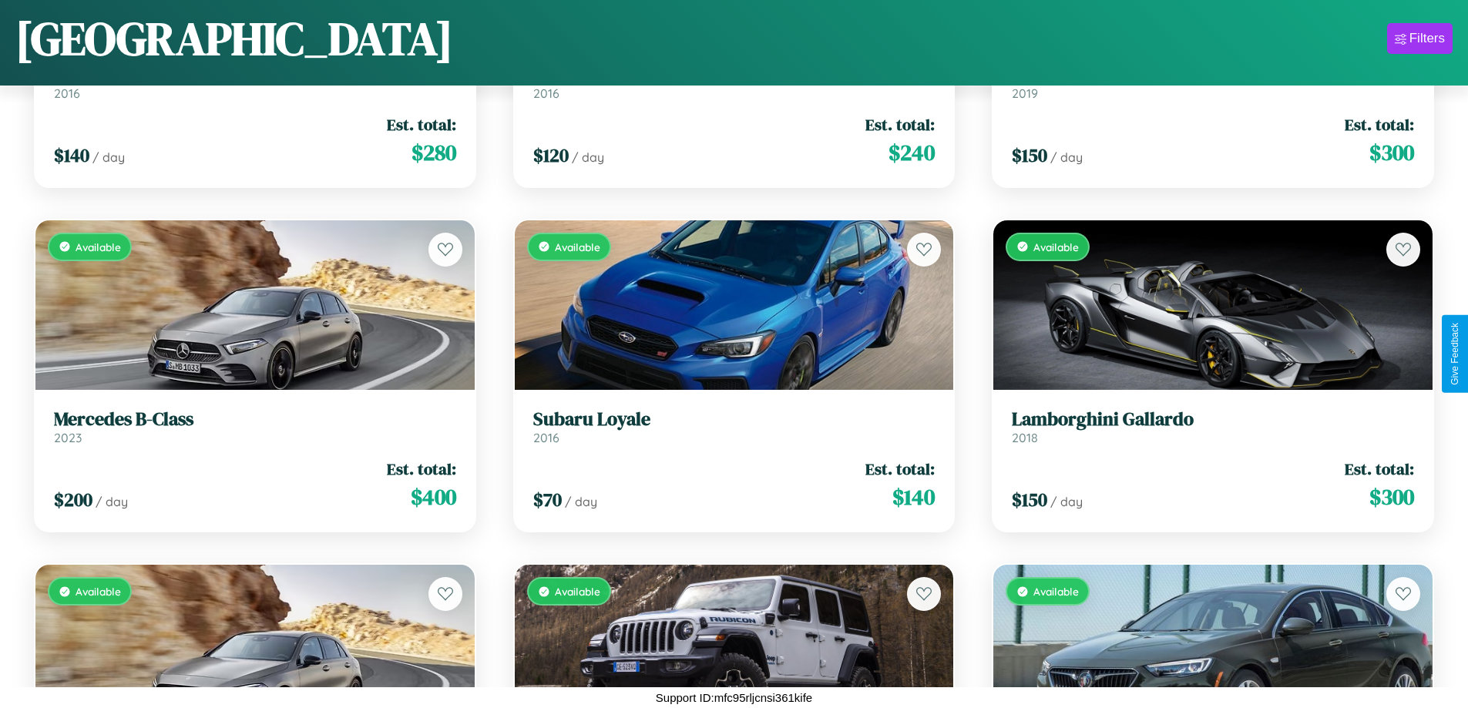
scroll to position [15747, 0]
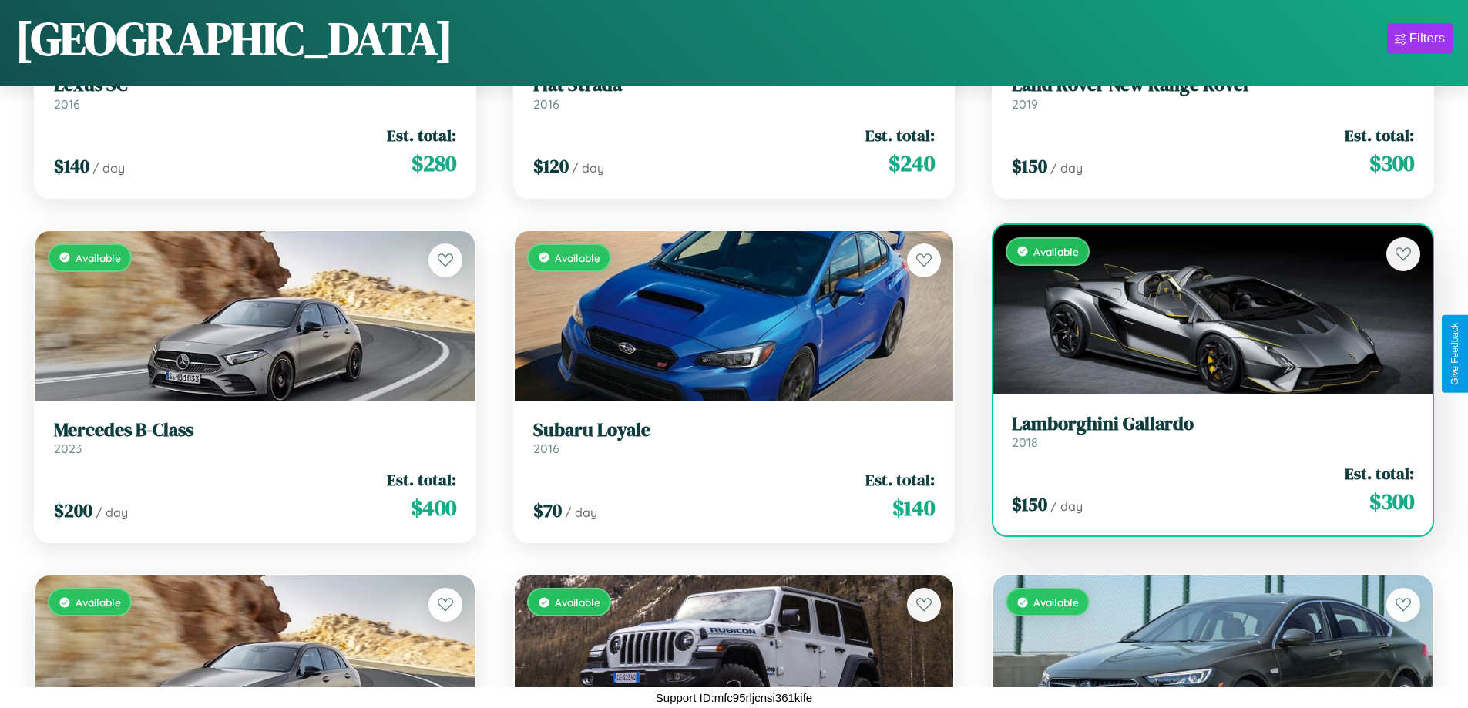
click at [1203, 438] on link "Lamborghini Gallardo 2018" at bounding box center [1213, 432] width 402 height 38
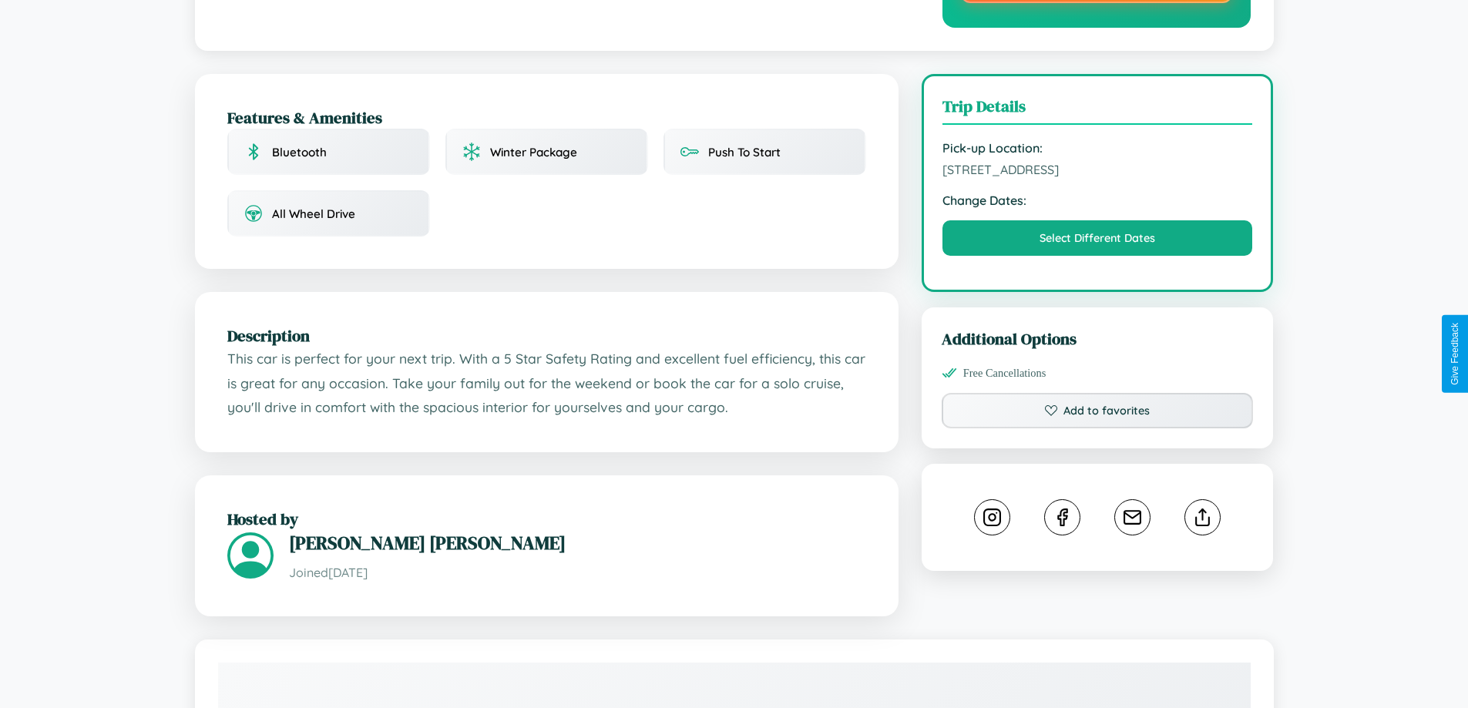
scroll to position [448, 0]
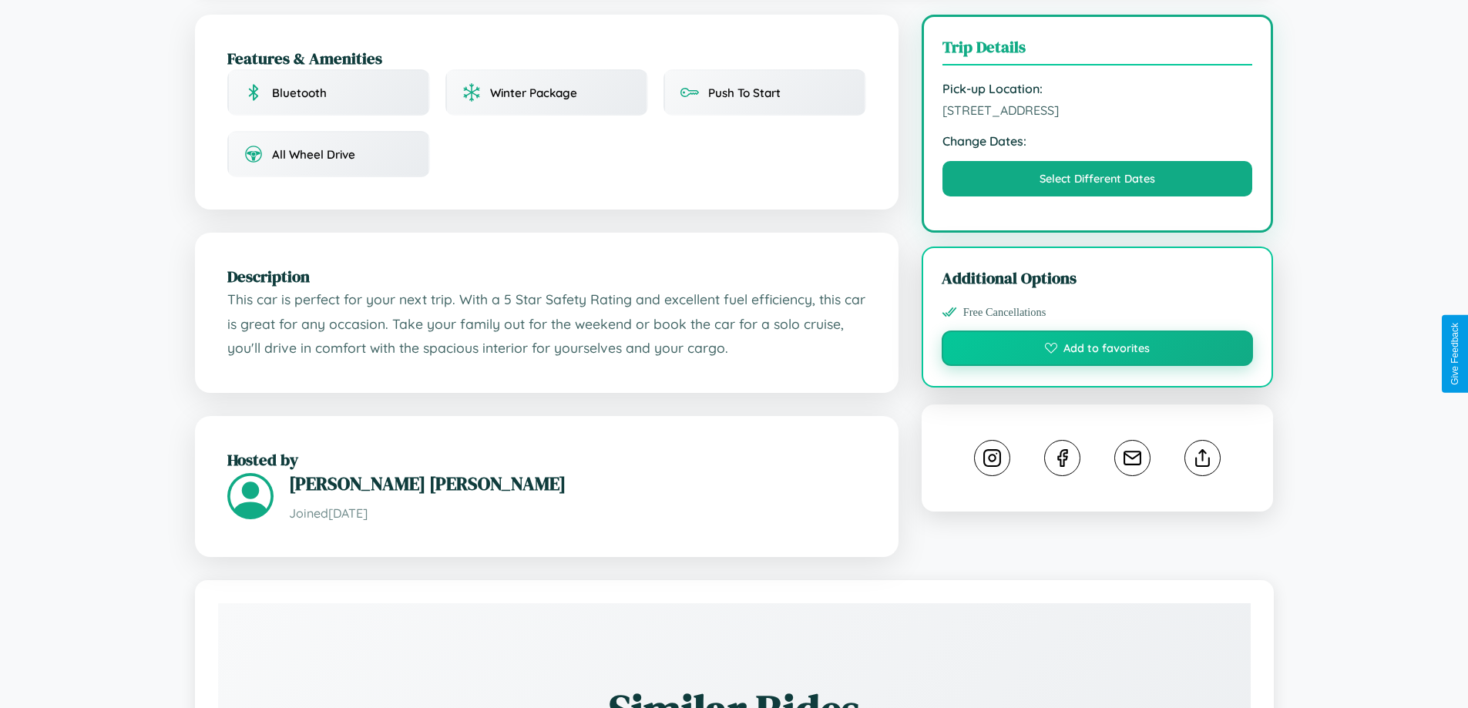
click at [1098, 351] on button "Add to favorites" at bounding box center [1098, 348] width 312 height 35
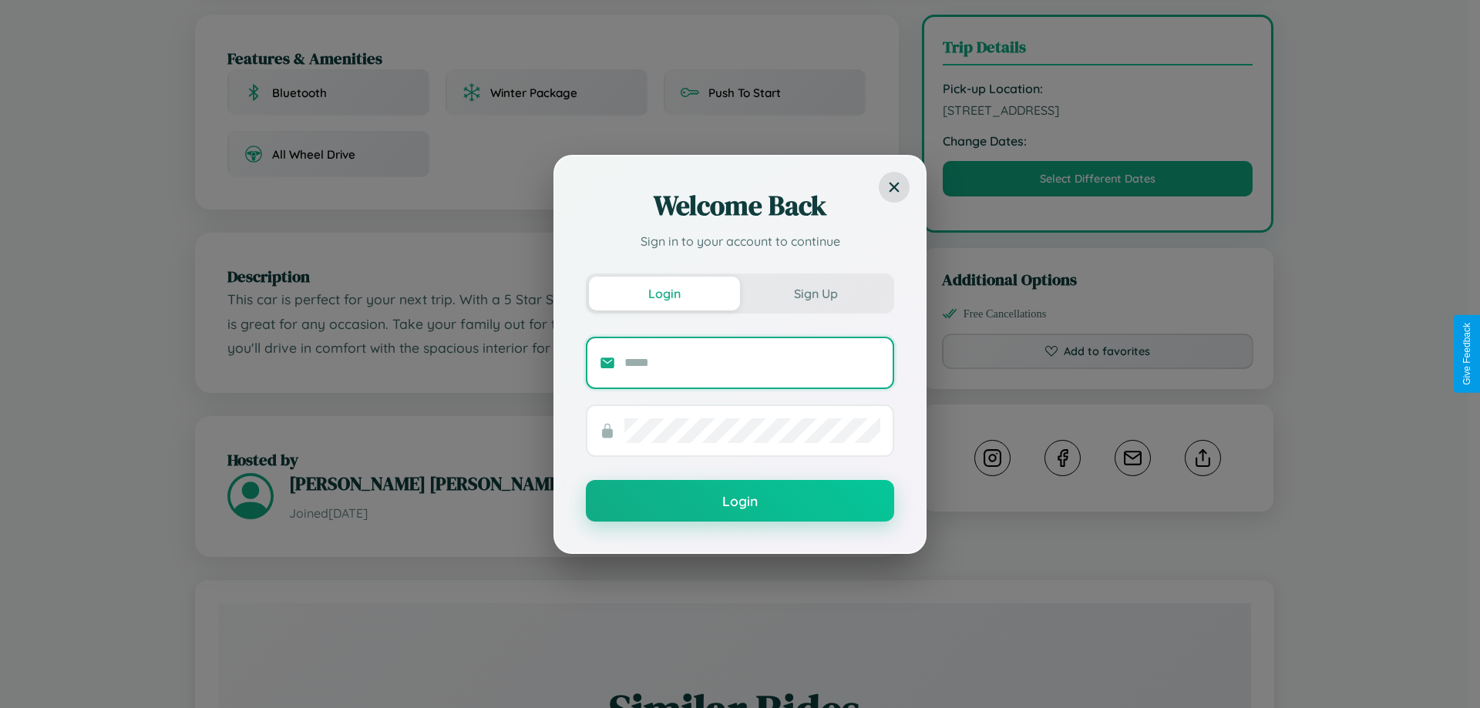
click at [752, 362] on input "text" at bounding box center [752, 363] width 256 height 25
type input "**********"
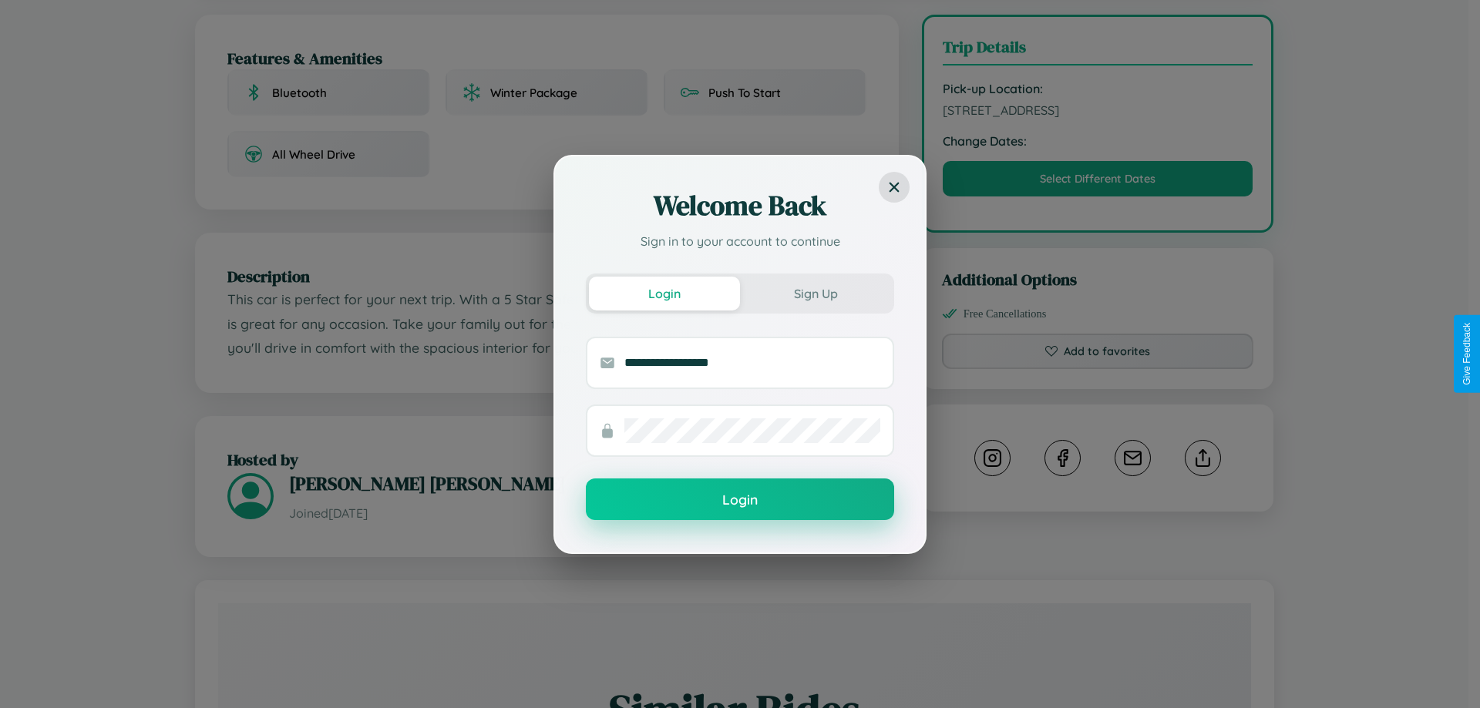
click at [740, 499] on button "Login" at bounding box center [740, 500] width 308 height 42
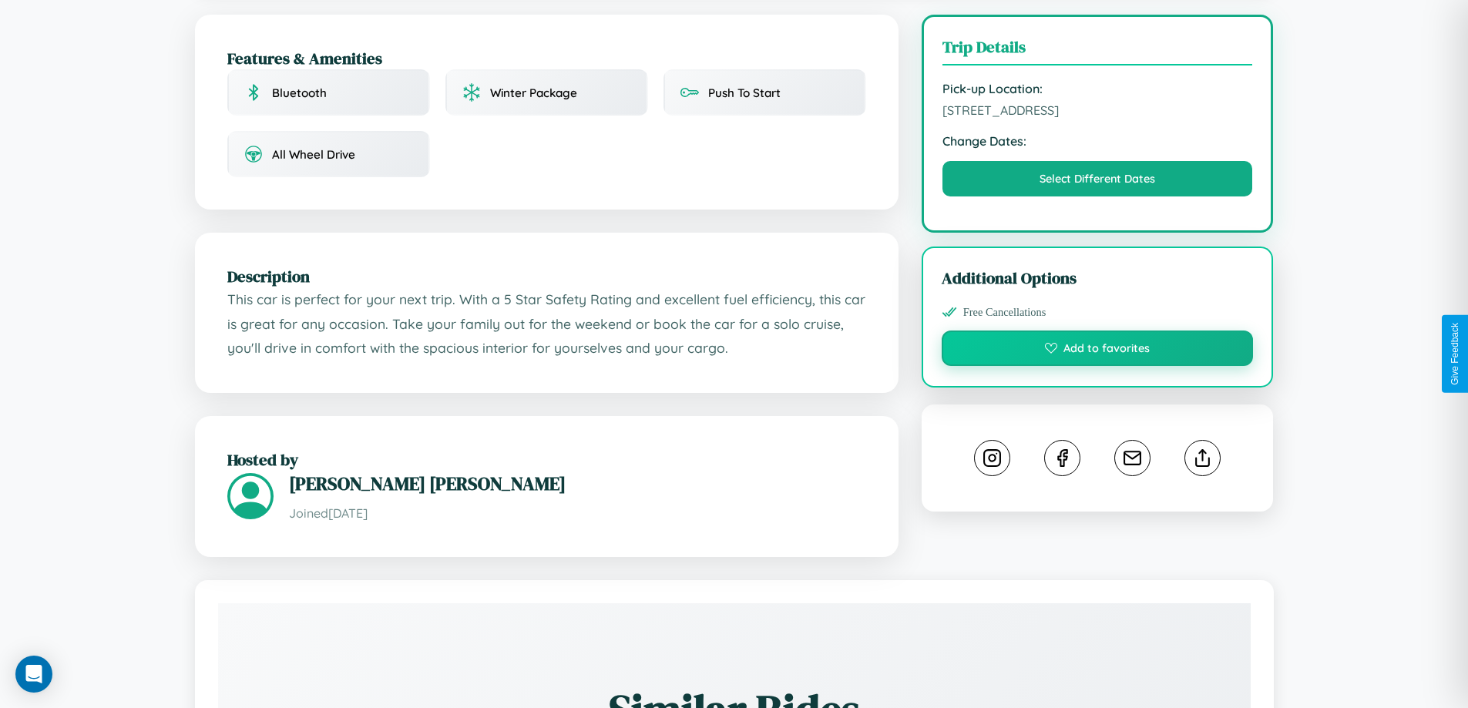
click at [1098, 351] on button "Add to favorites" at bounding box center [1098, 348] width 312 height 35
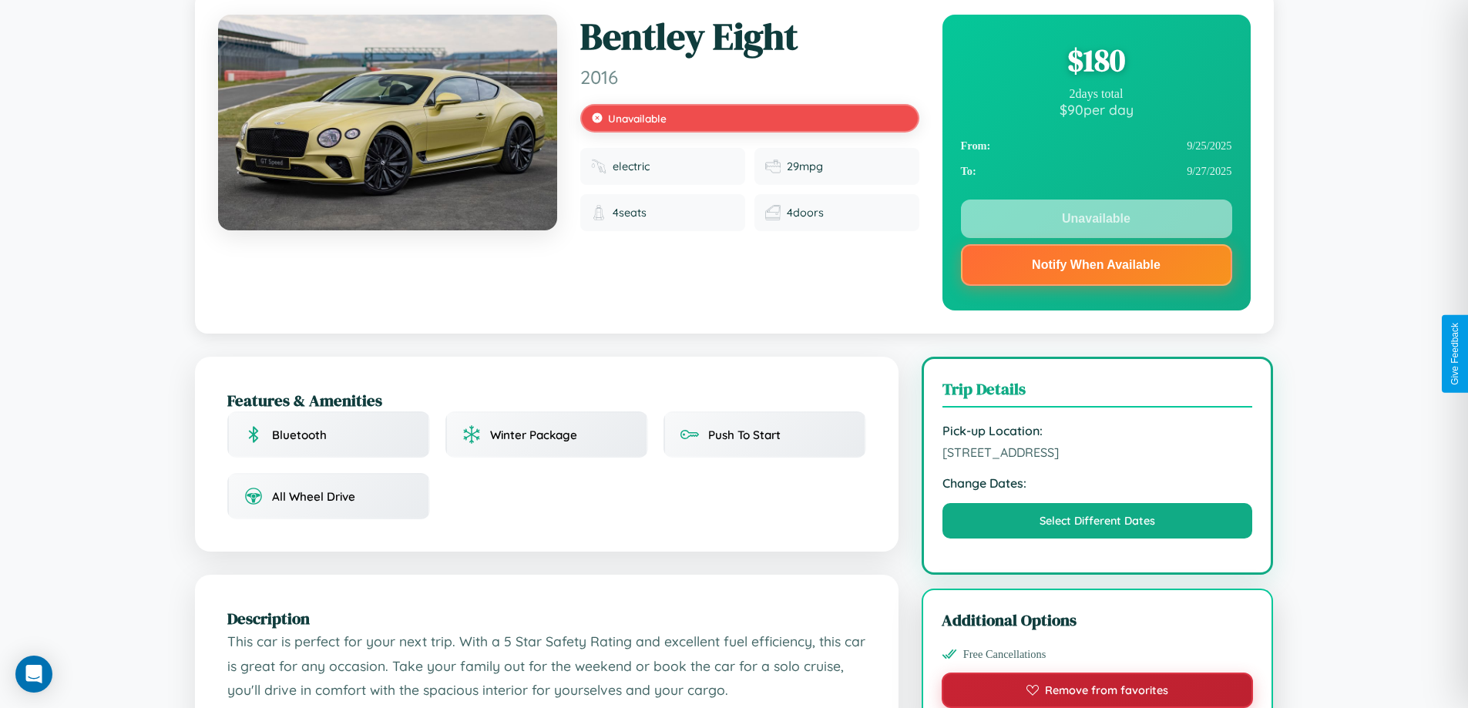
scroll to position [0, 0]
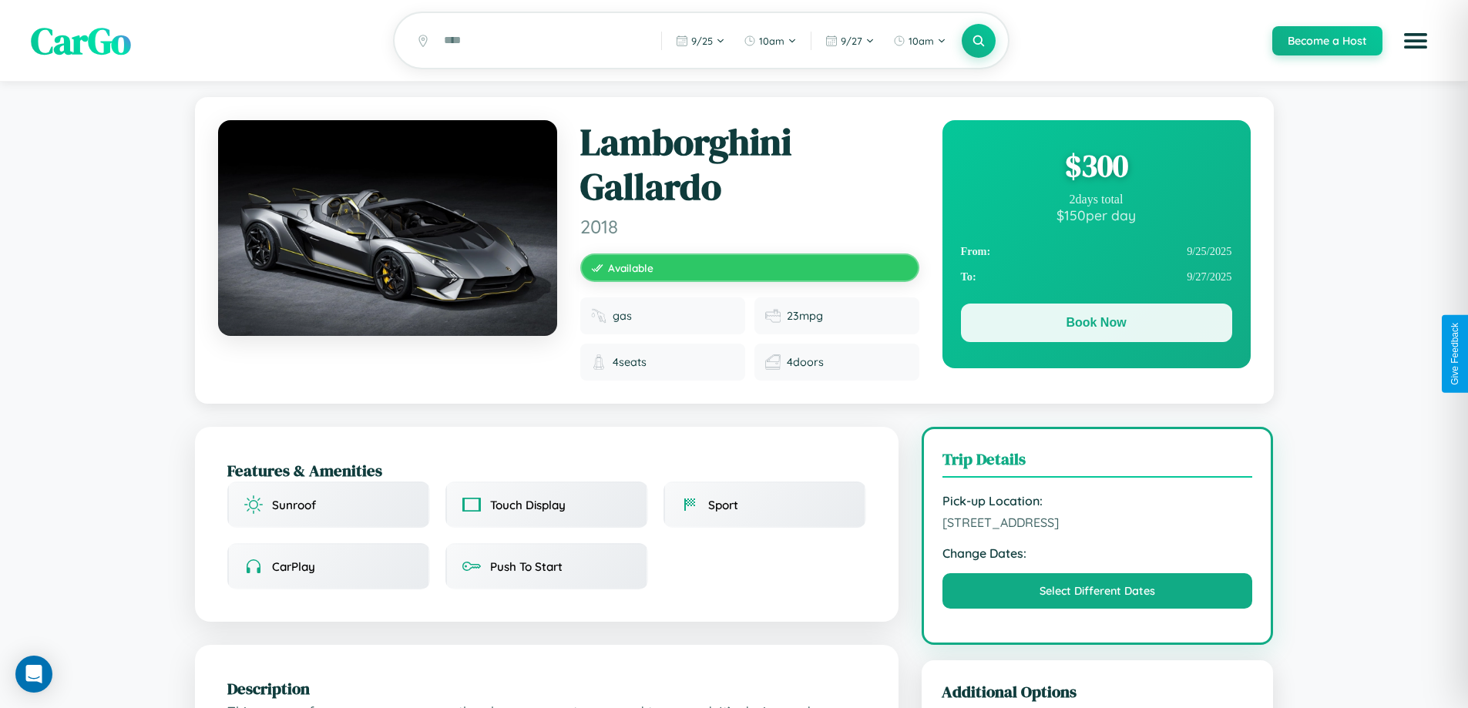
click at [1096, 325] on button "Book Now" at bounding box center [1096, 323] width 271 height 39
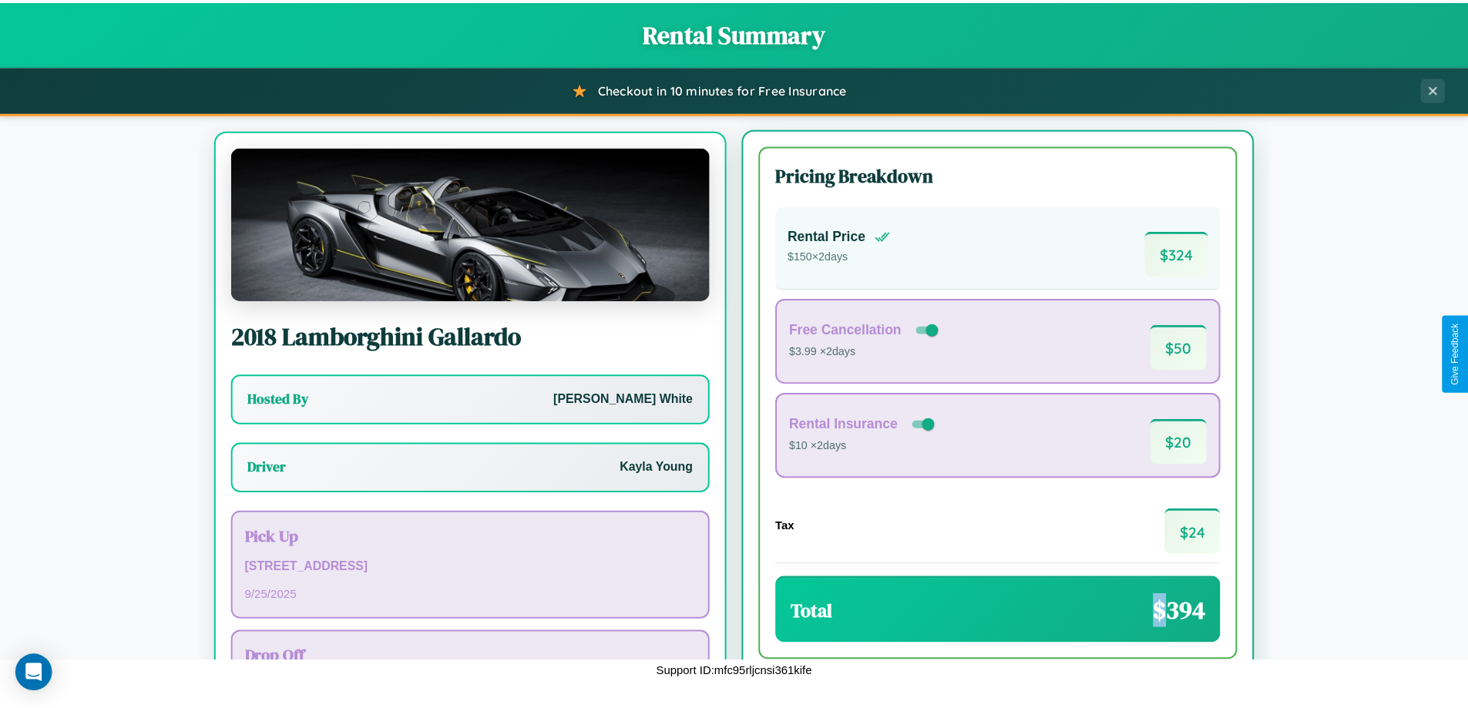
scroll to position [72, 0]
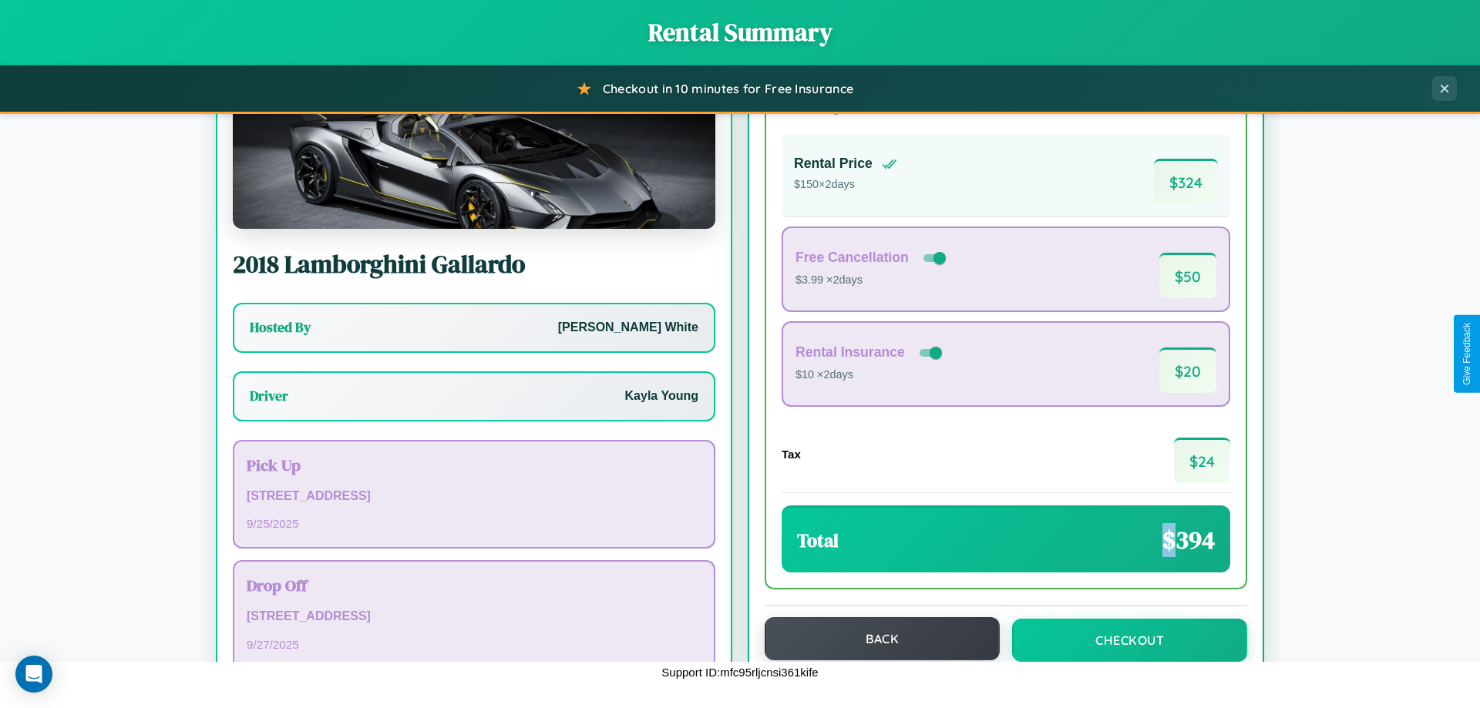
click at [875, 640] on button "Back" at bounding box center [882, 638] width 235 height 43
